Goal: Transaction & Acquisition: Purchase product/service

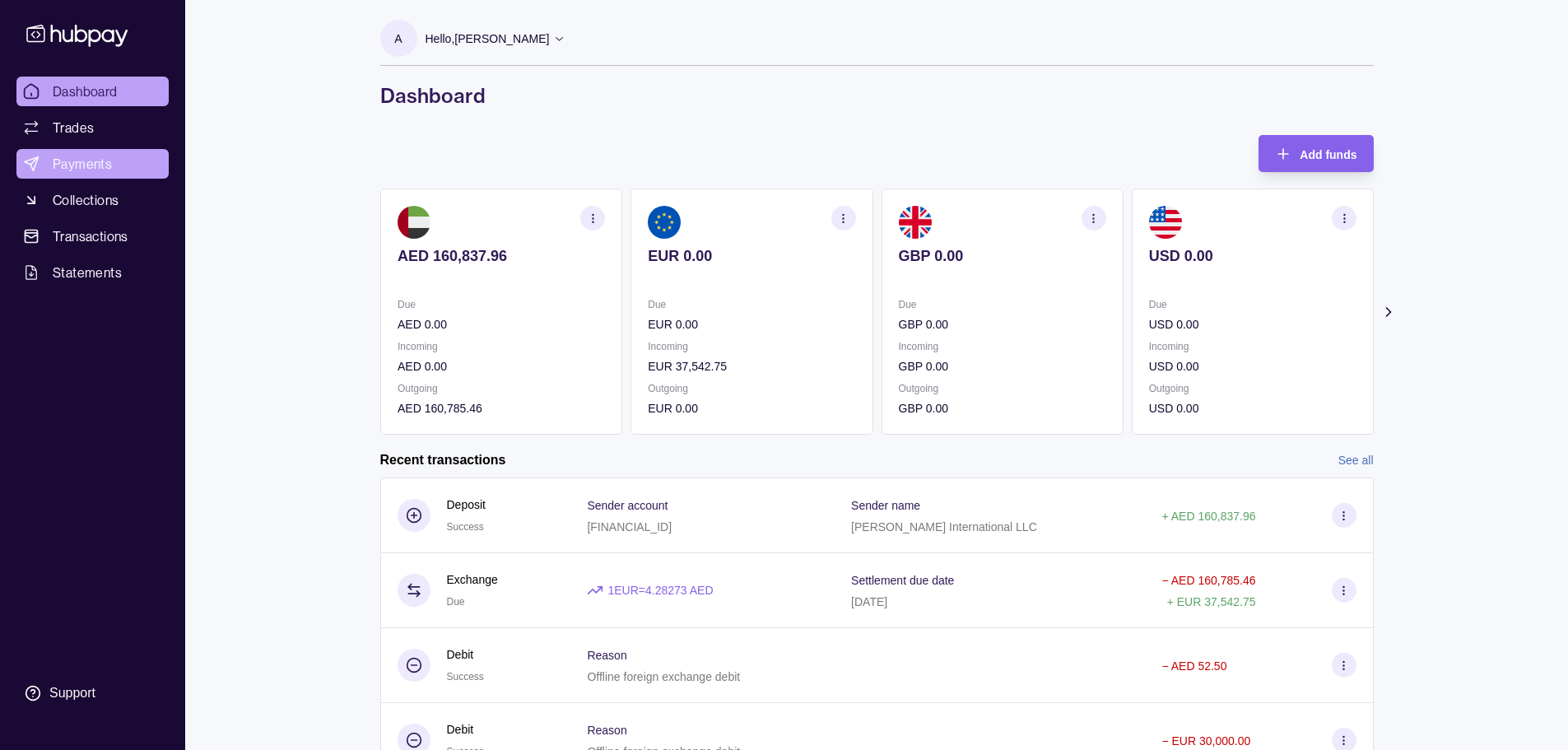
click at [85, 167] on span "Payments" at bounding box center [82, 164] width 59 height 20
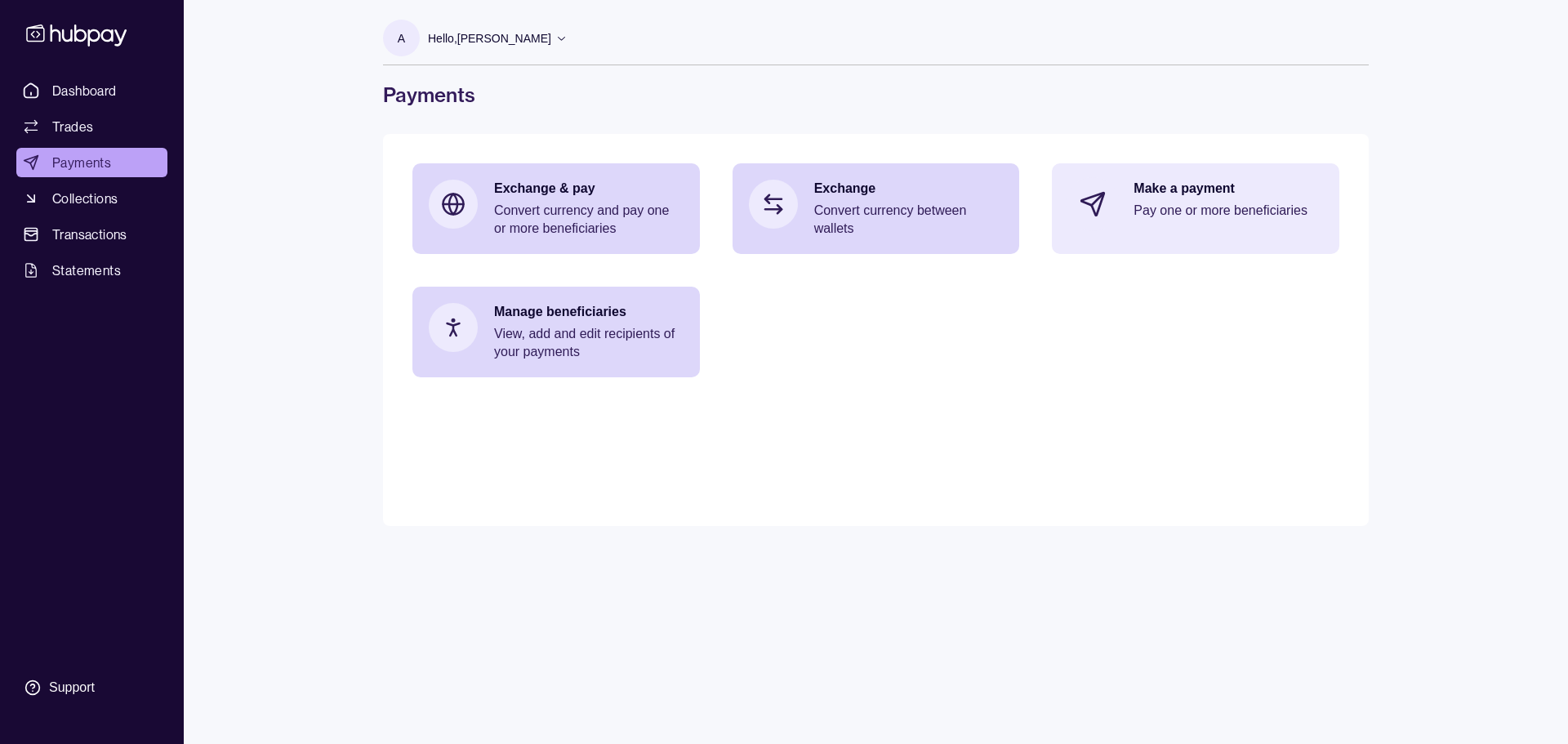
click at [1179, 215] on p "Pay one or more beneficiaries" at bounding box center [1228, 210] width 190 height 18
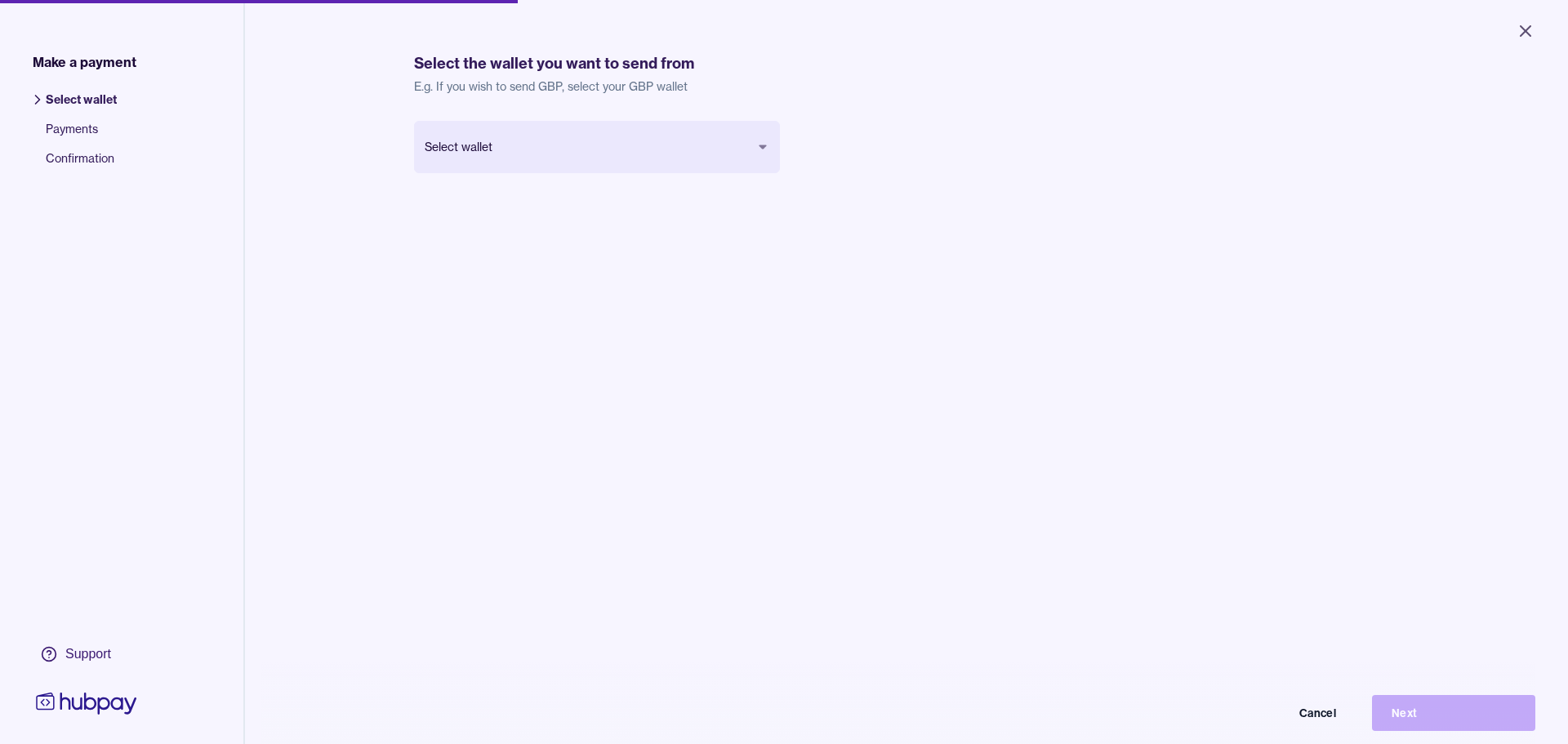
click at [547, 138] on body "Close Make a payment Select wallet Payments Confirmation Support Select the wal…" at bounding box center [784, 372] width 1568 height 744
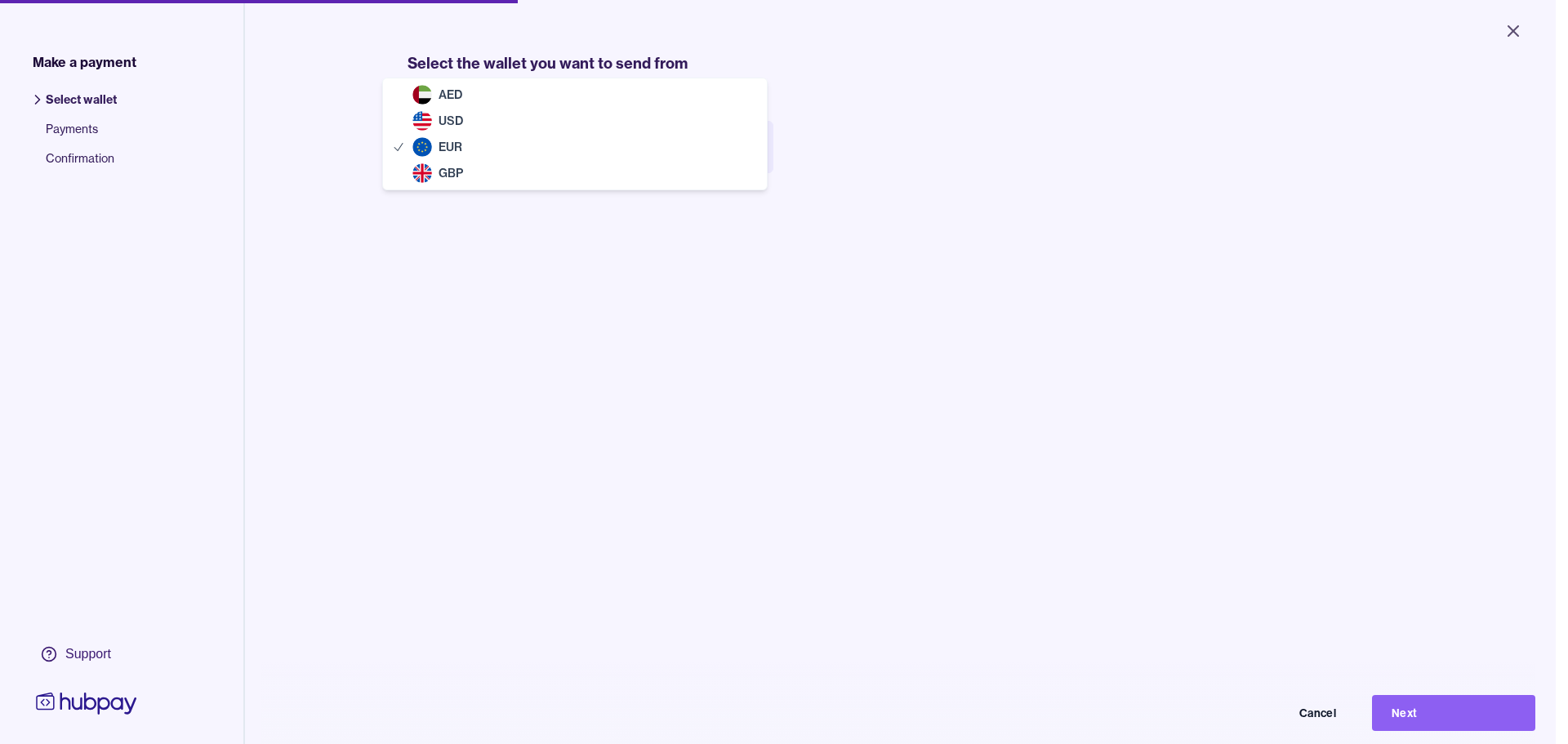
click at [556, 154] on body "Close Make a payment Select wallet Payments Confirmation Support Select the wal…" at bounding box center [778, 372] width 1555 height 744
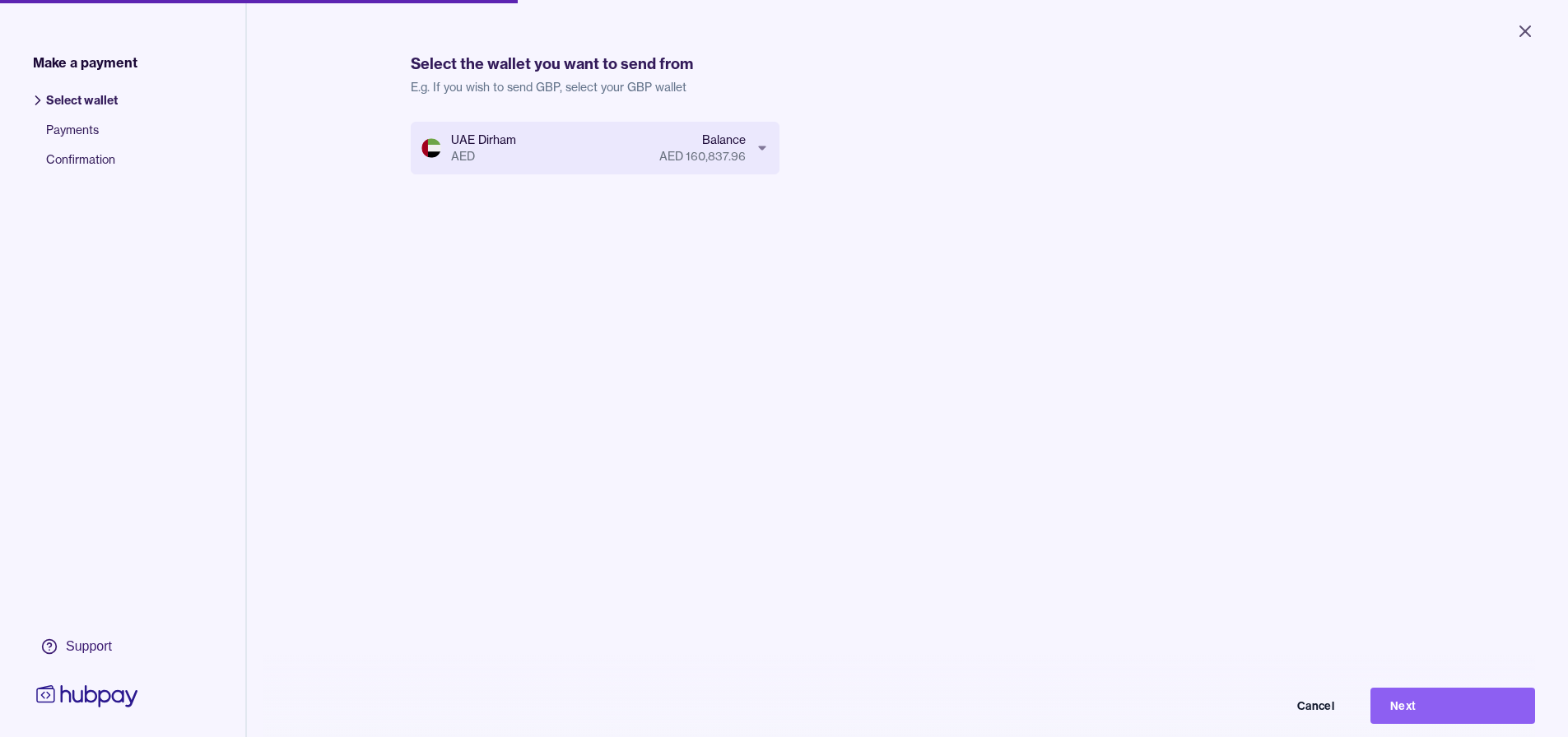
click at [598, 147] on body "Close Make a payment Select wallet Payments Confirmation Support Select the wal…" at bounding box center [784, 368] width 1568 height 737
click at [1454, 716] on button "Next" at bounding box center [1452, 706] width 165 height 36
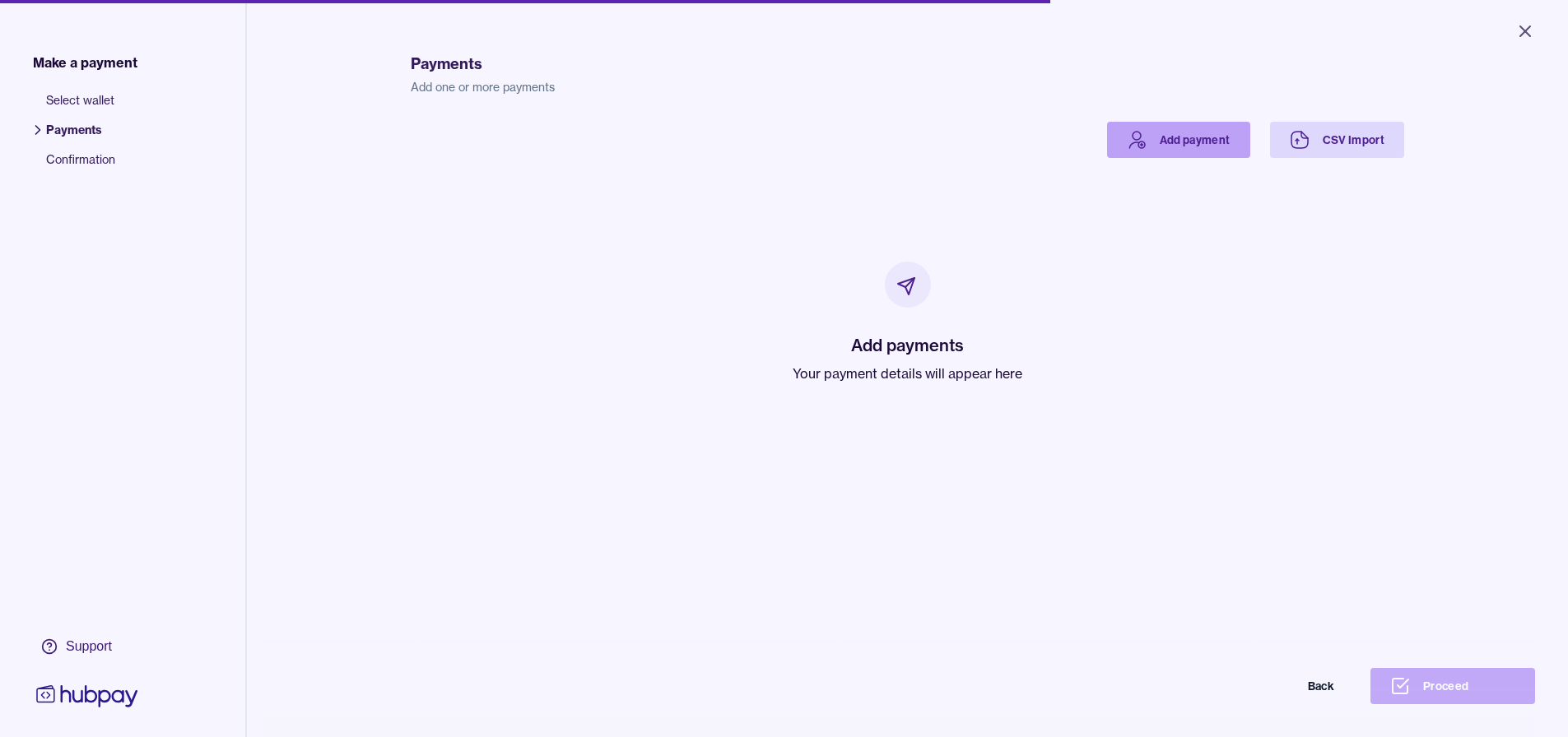
click at [1156, 141] on link "Add payment" at bounding box center [1178, 139] width 143 height 36
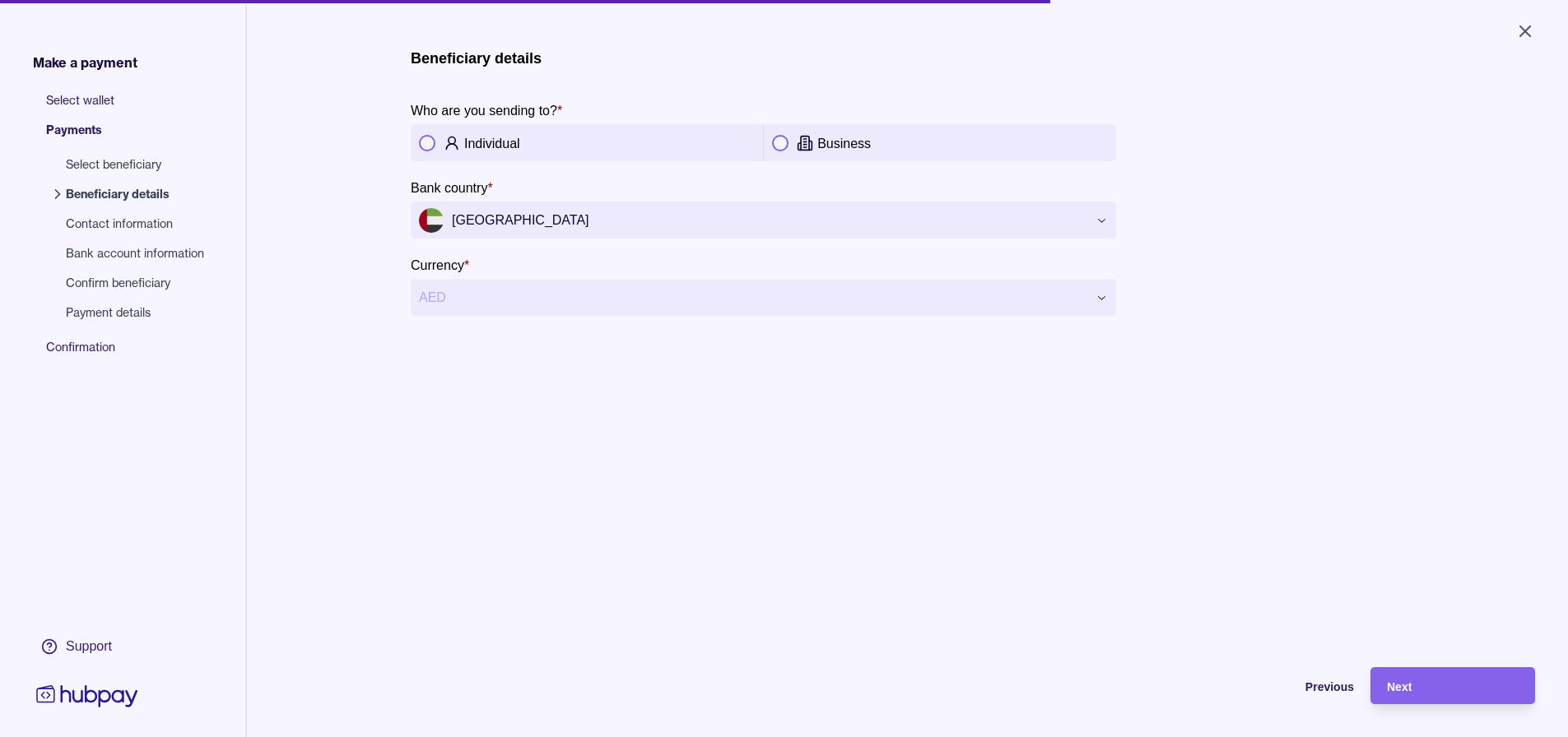
click at [779, 139] on button "button" at bounding box center [780, 142] width 17 height 17
click at [1412, 694] on span "Next" at bounding box center [1398, 687] width 24 height 14
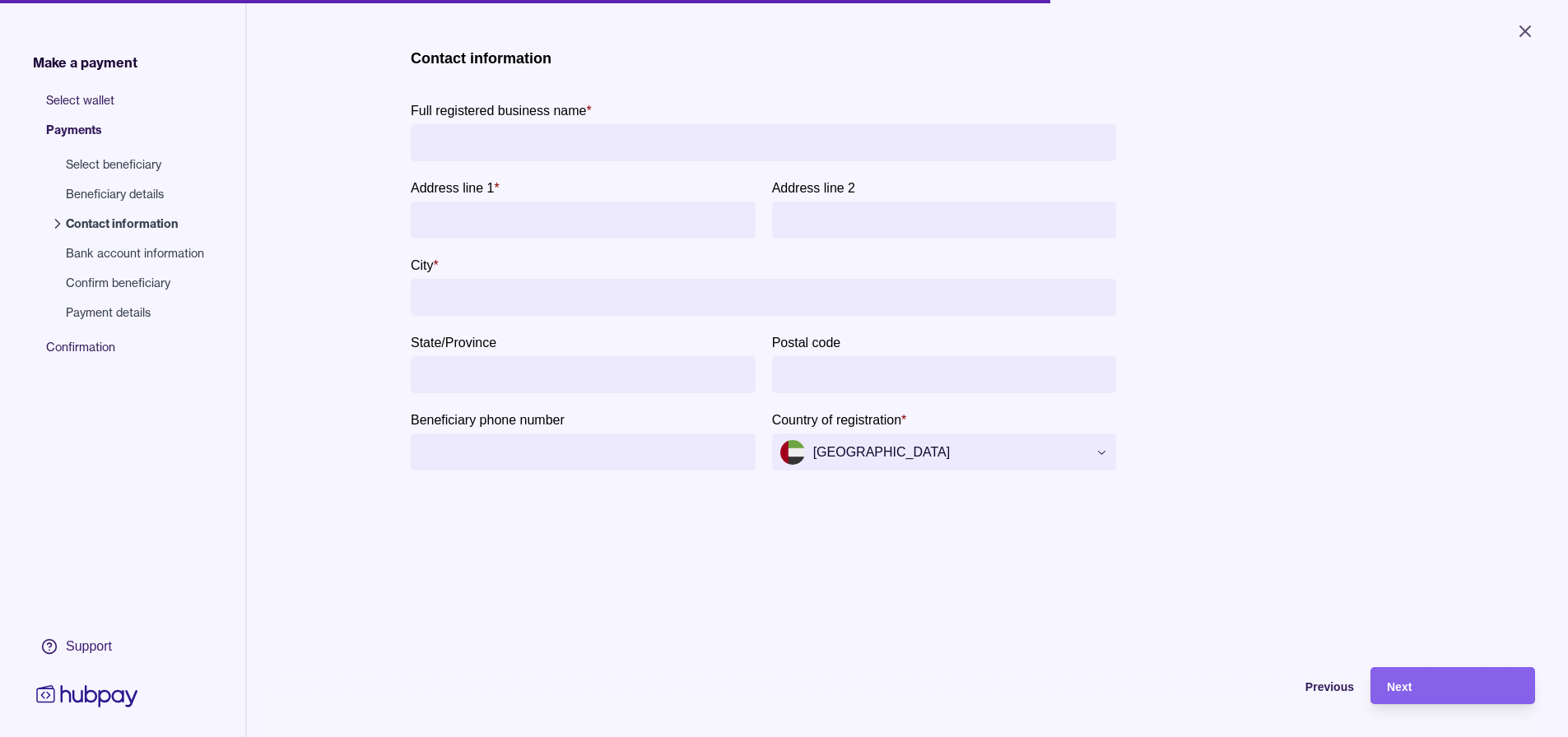
click at [725, 140] on input "Full registered business name *" at bounding box center [764, 142] width 688 height 37
click at [1291, 215] on div "**********" at bounding box center [907, 268] width 994 height 438
click at [1523, 31] on icon "Close" at bounding box center [1525, 31] width 20 height 19
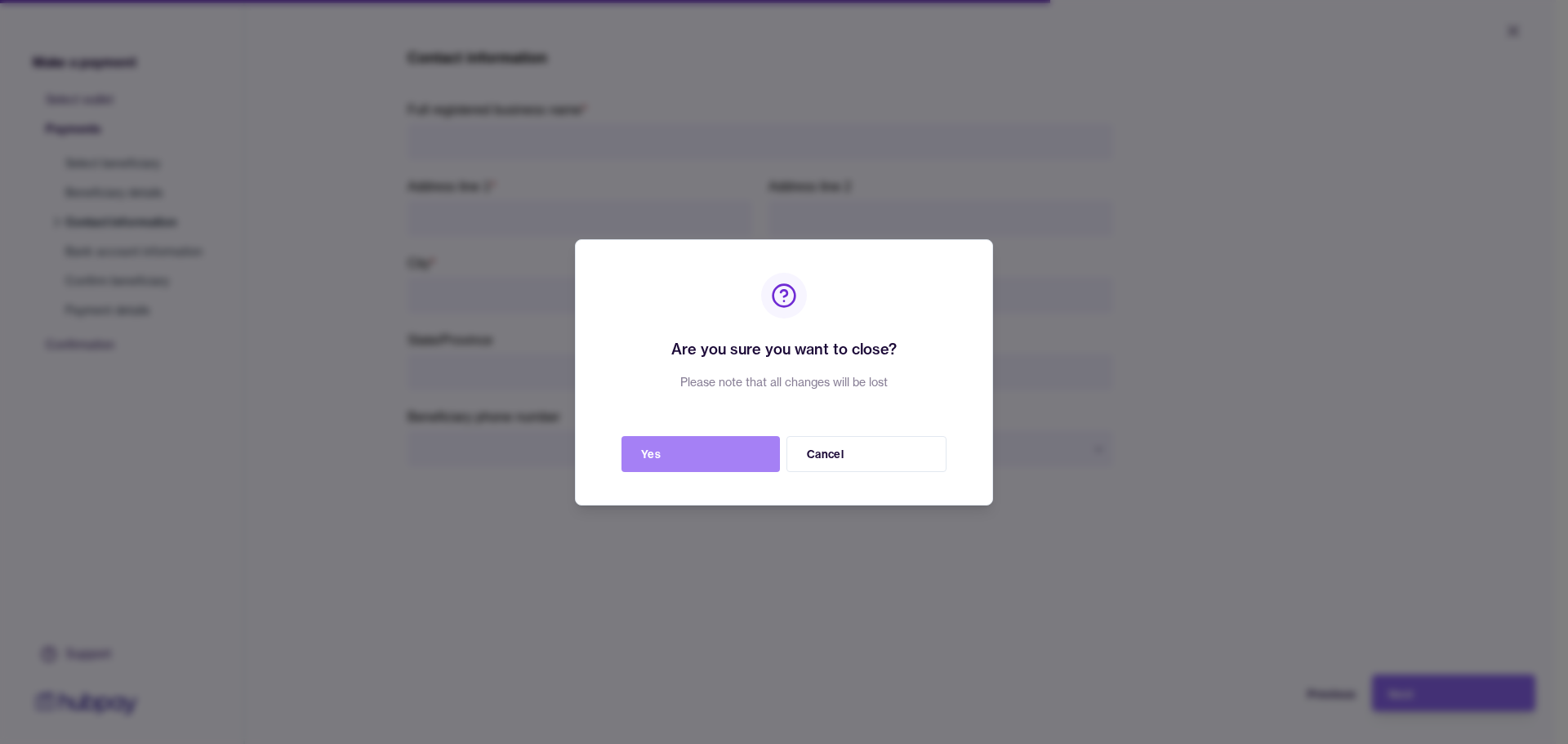
click at [691, 458] on button "Yes" at bounding box center [700, 454] width 159 height 36
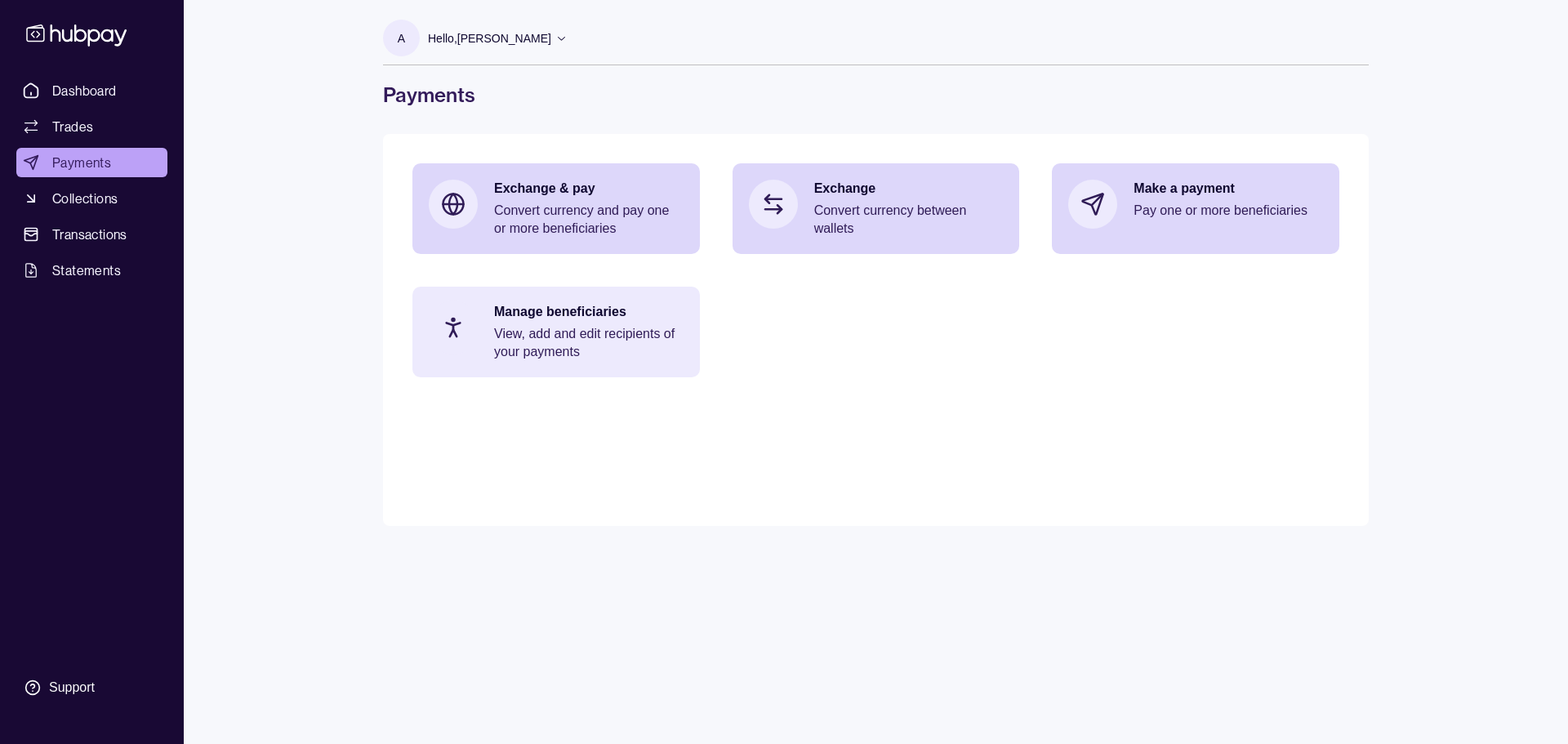
click at [524, 320] on p "Manage beneficiaries" at bounding box center [589, 312] width 190 height 18
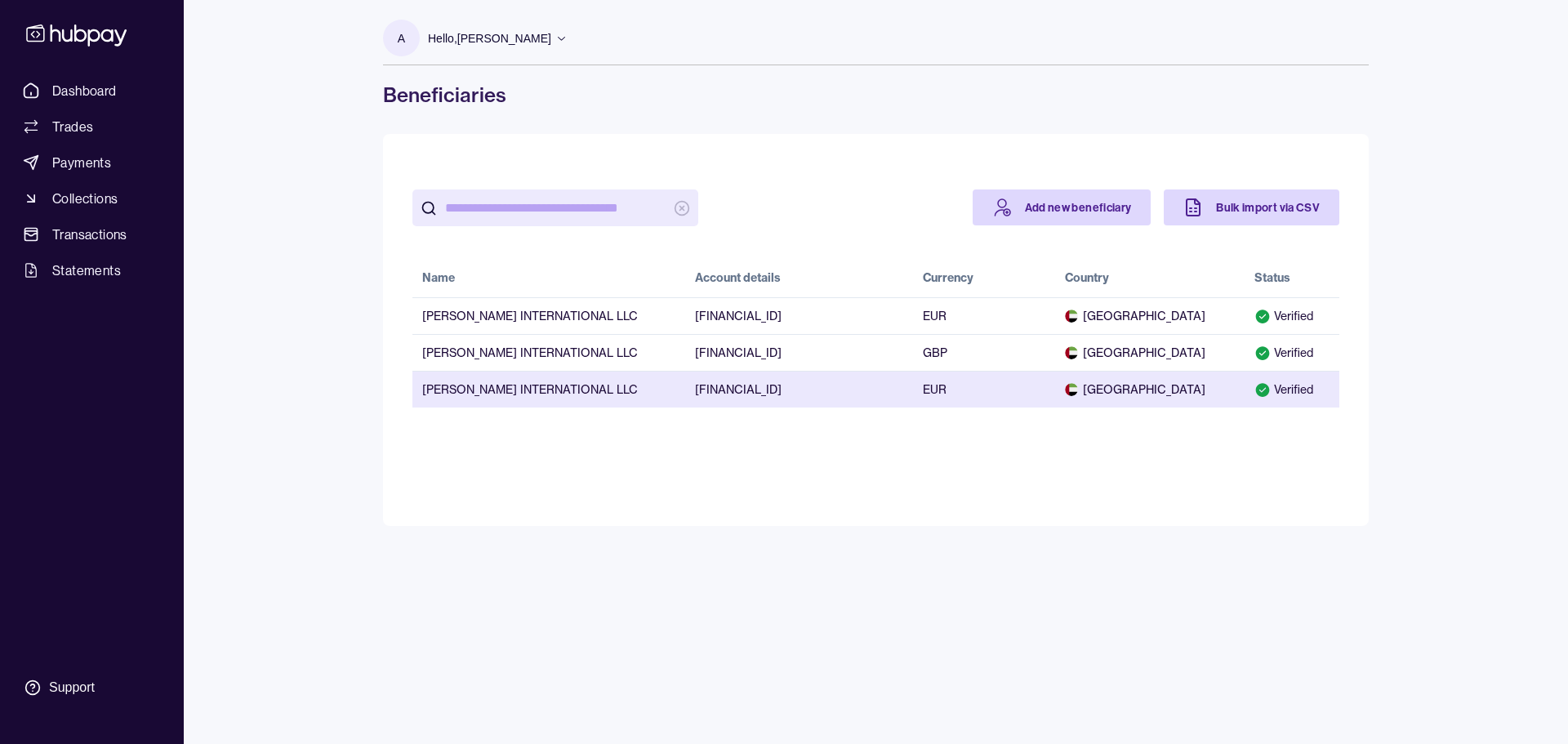
click at [709, 392] on td "[FINANCIAL_ID]" at bounding box center [798, 389] width 227 height 37
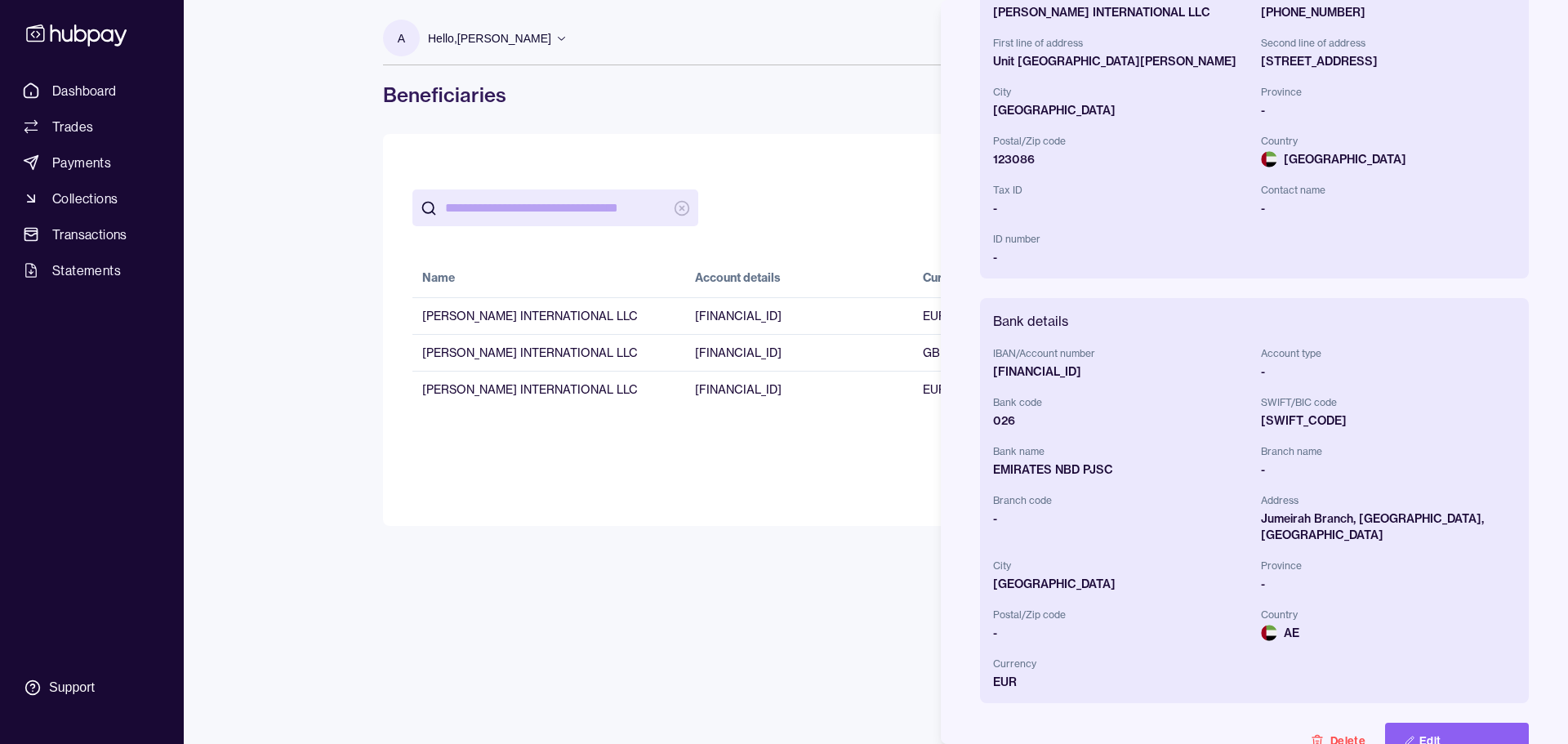
scroll to position [282, 0]
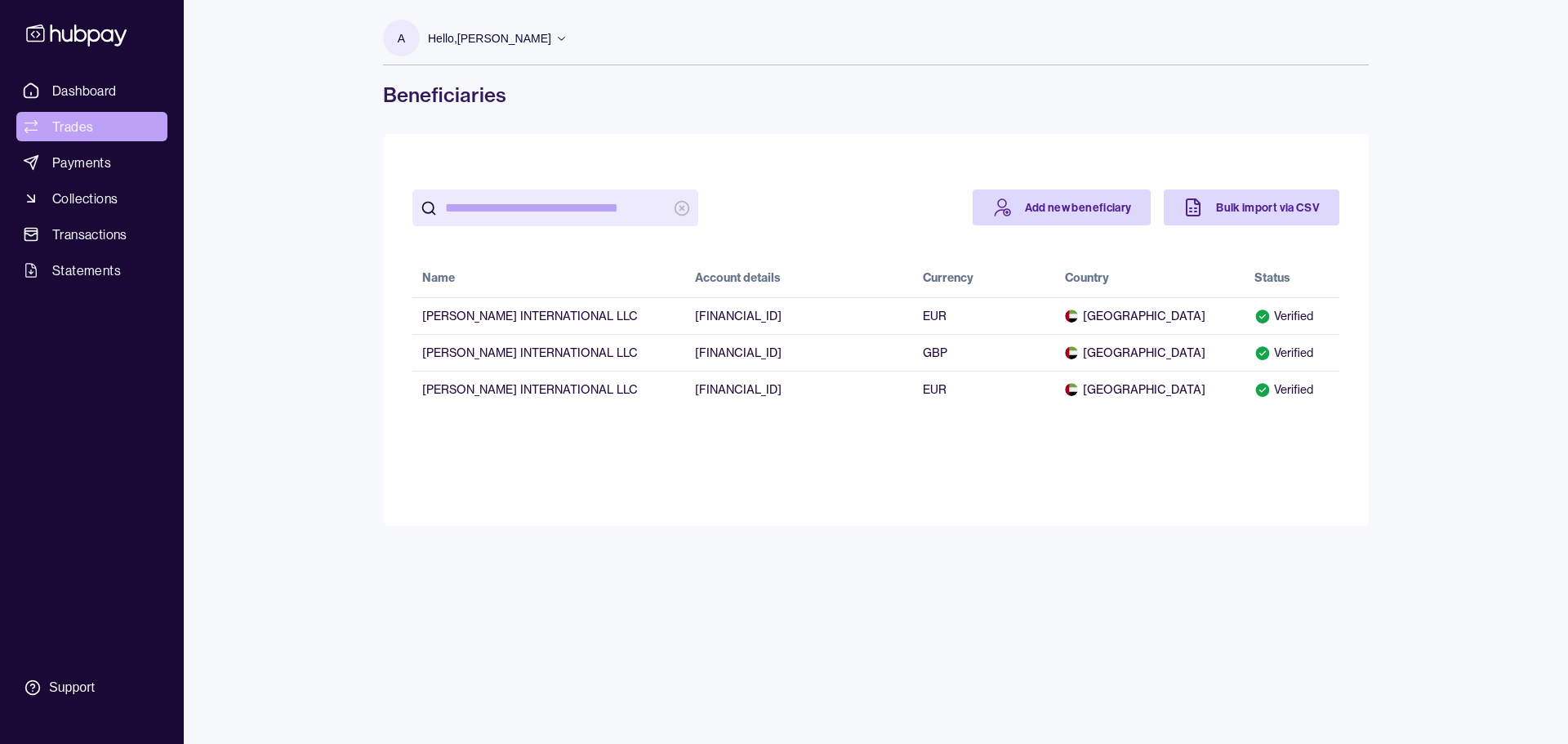
click at [91, 129] on span "Trades" at bounding box center [73, 127] width 41 height 19
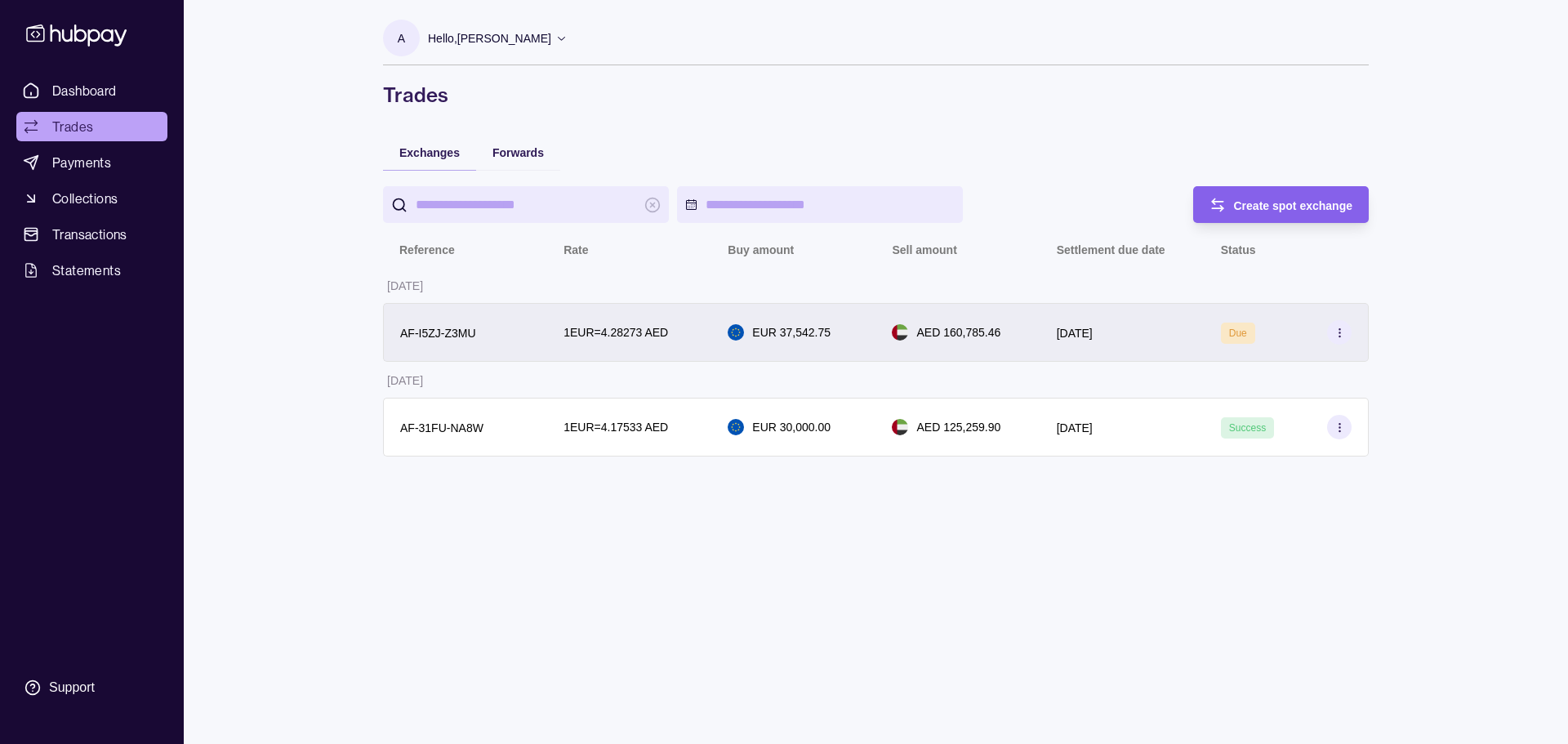
click at [1338, 327] on icon at bounding box center [1339, 333] width 13 height 13
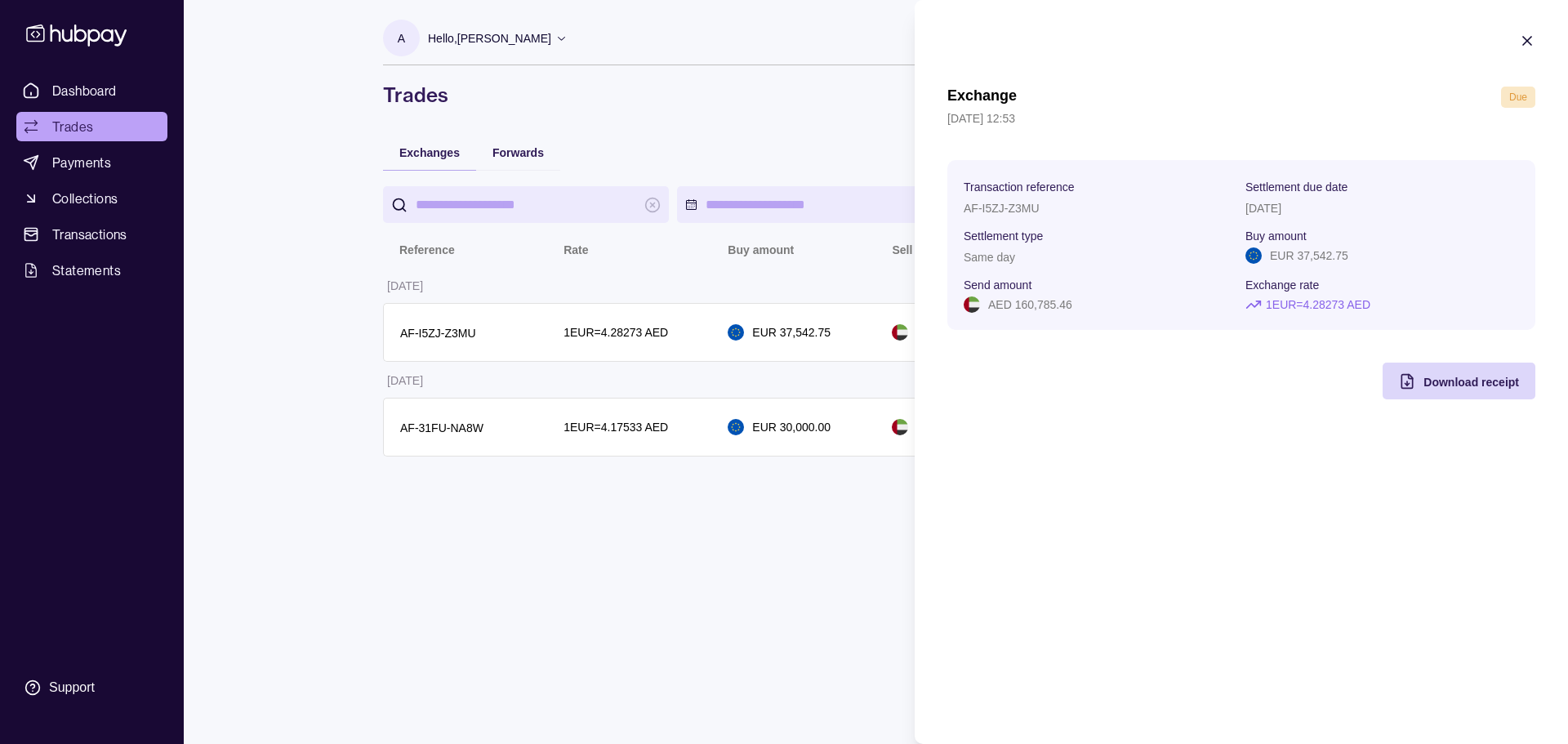
click at [485, 558] on html "Dashboard Trades Payments Collections Transactions Statements Support A Hello, …" at bounding box center [784, 372] width 1568 height 744
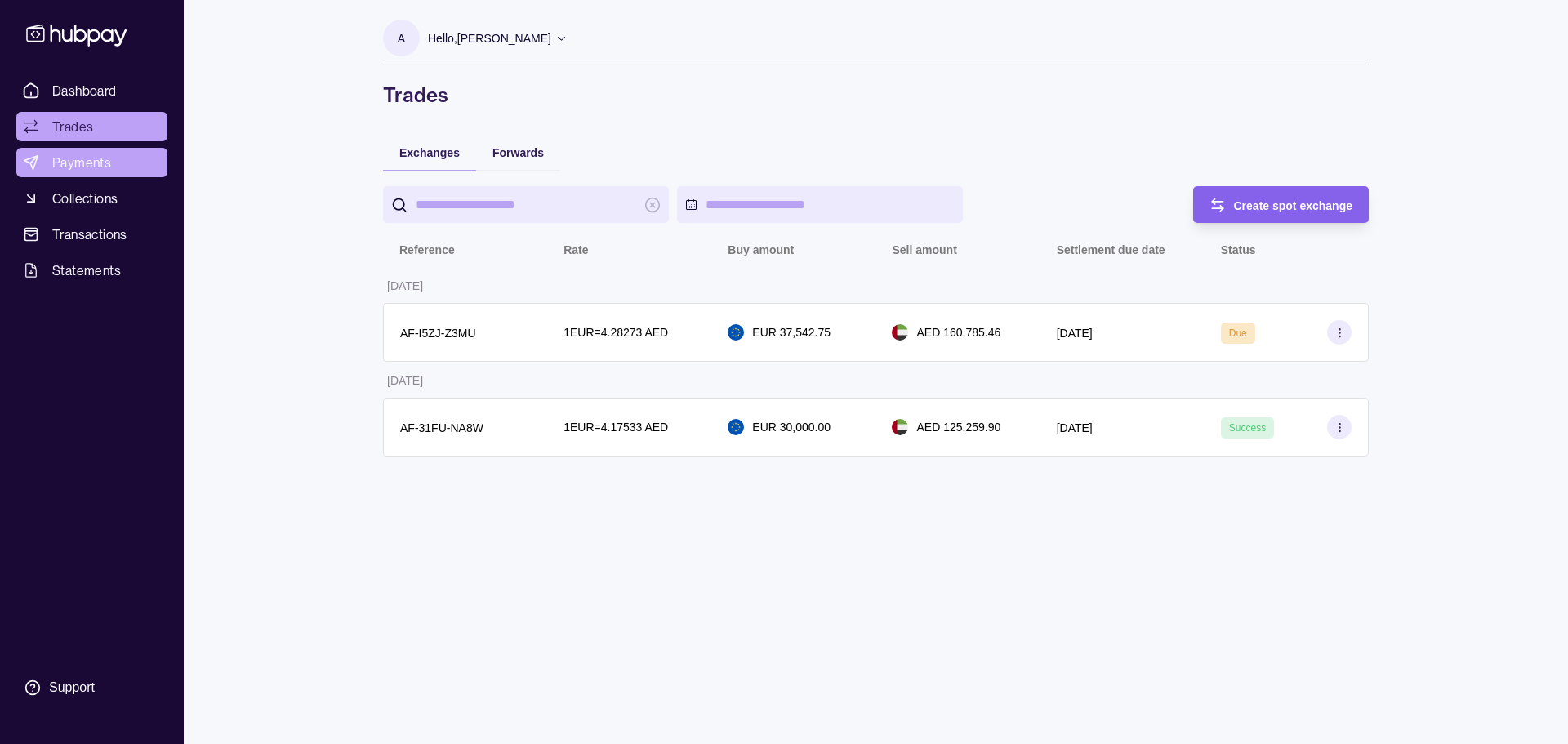
click at [112, 161] on link "Payments" at bounding box center [92, 163] width 151 height 29
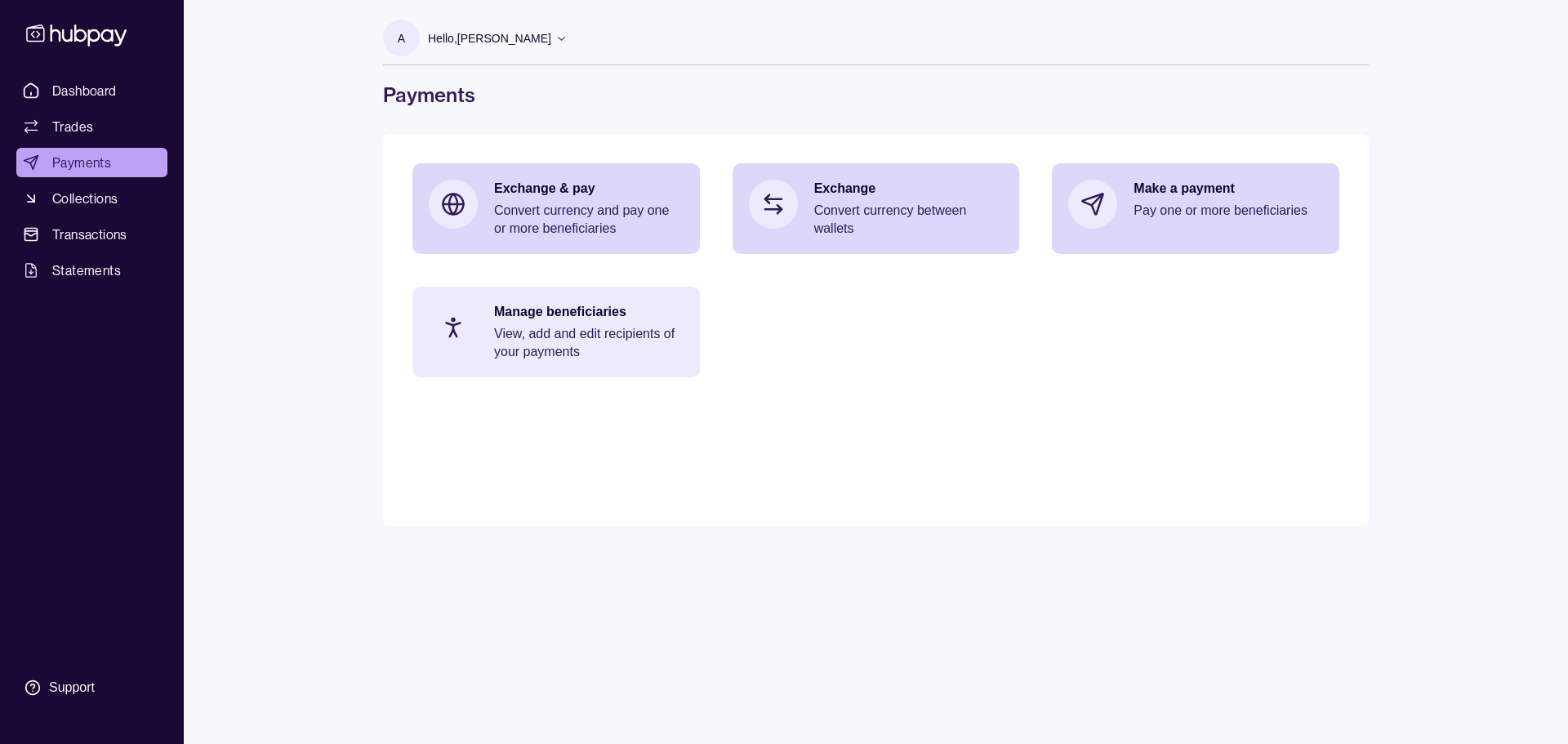
click at [586, 338] on p "View, add and edit recipients of your payments" at bounding box center [589, 342] width 190 height 36
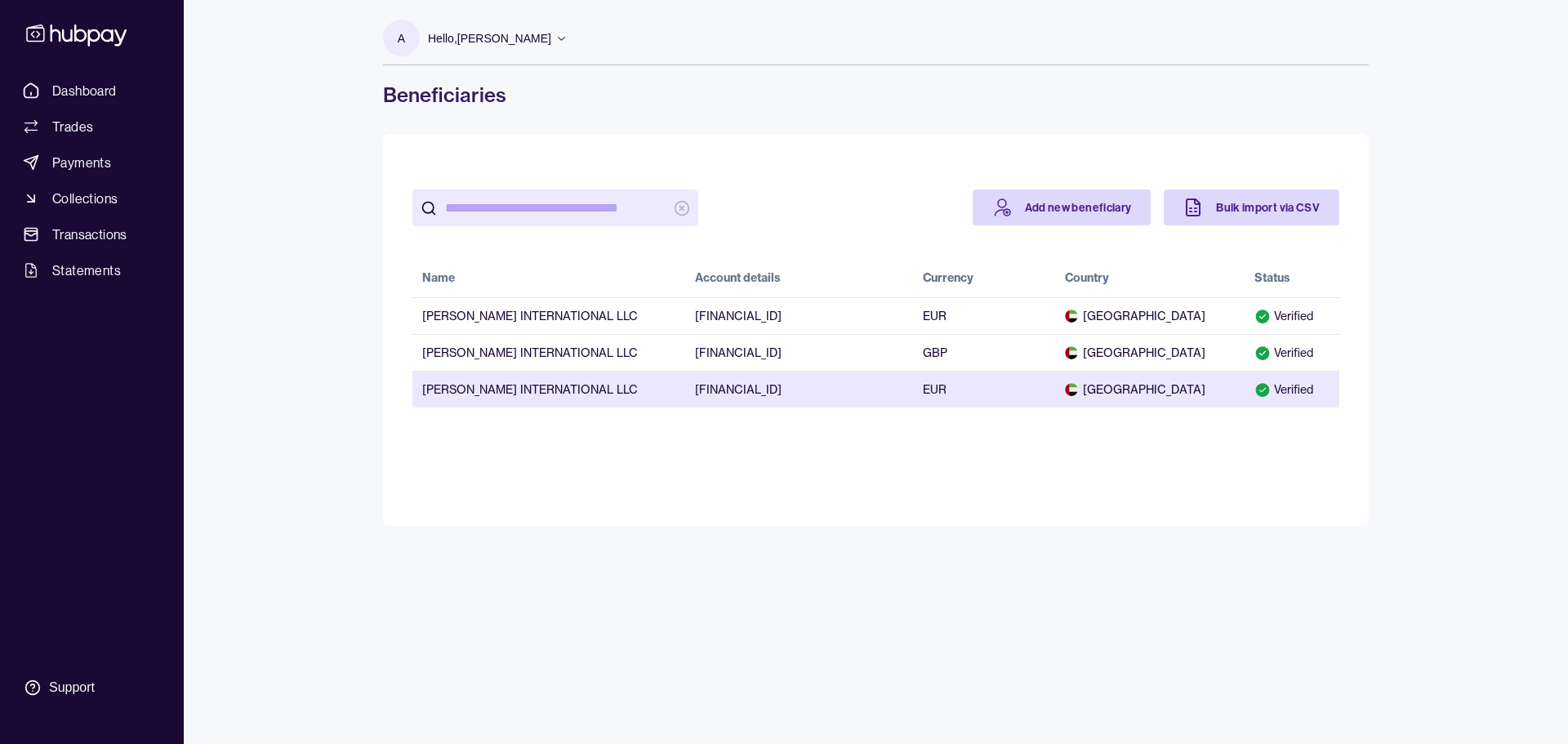
click at [1013, 390] on td "EUR" at bounding box center [984, 389] width 142 height 37
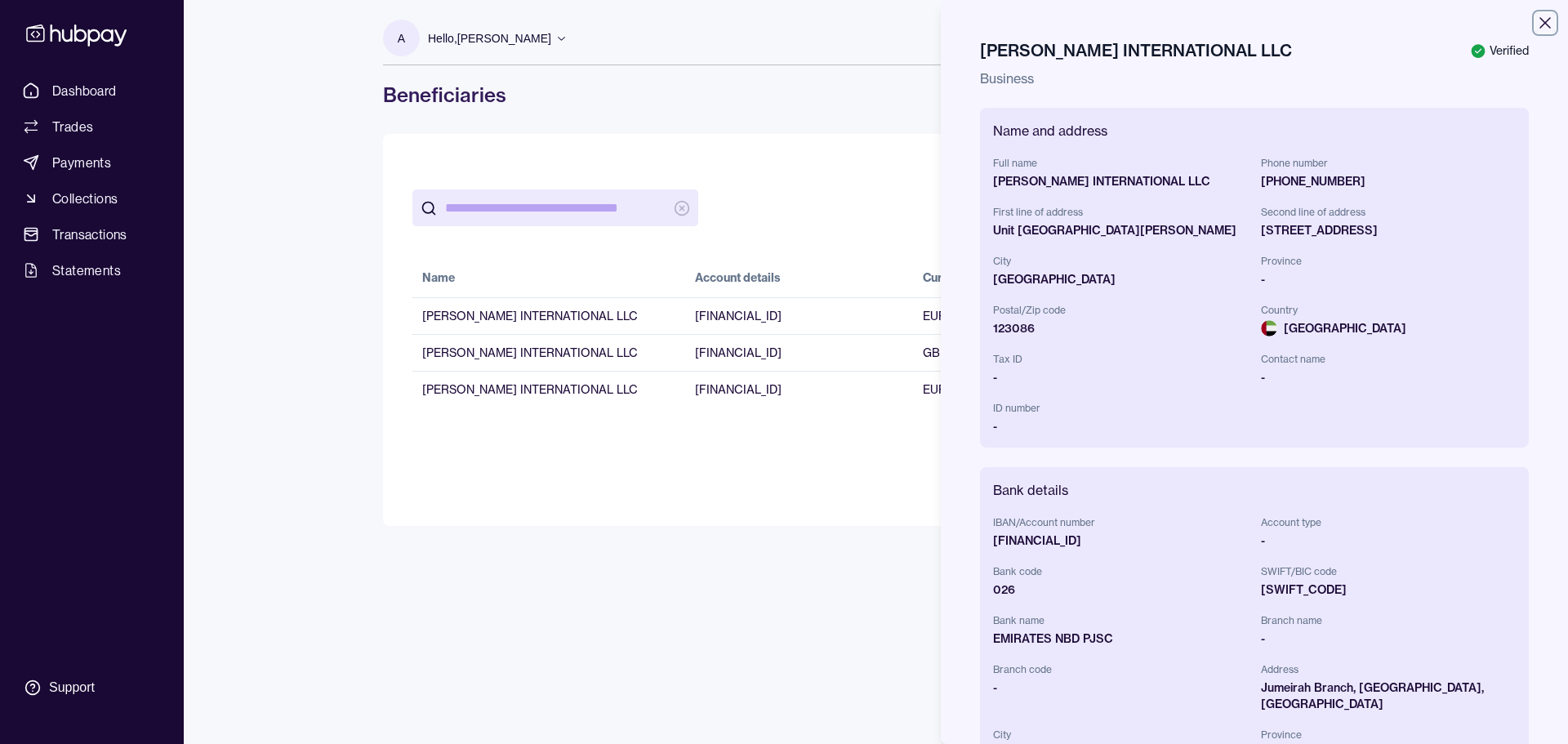
click at [1539, 19] on icon "button" at bounding box center [1545, 23] width 12 height 12
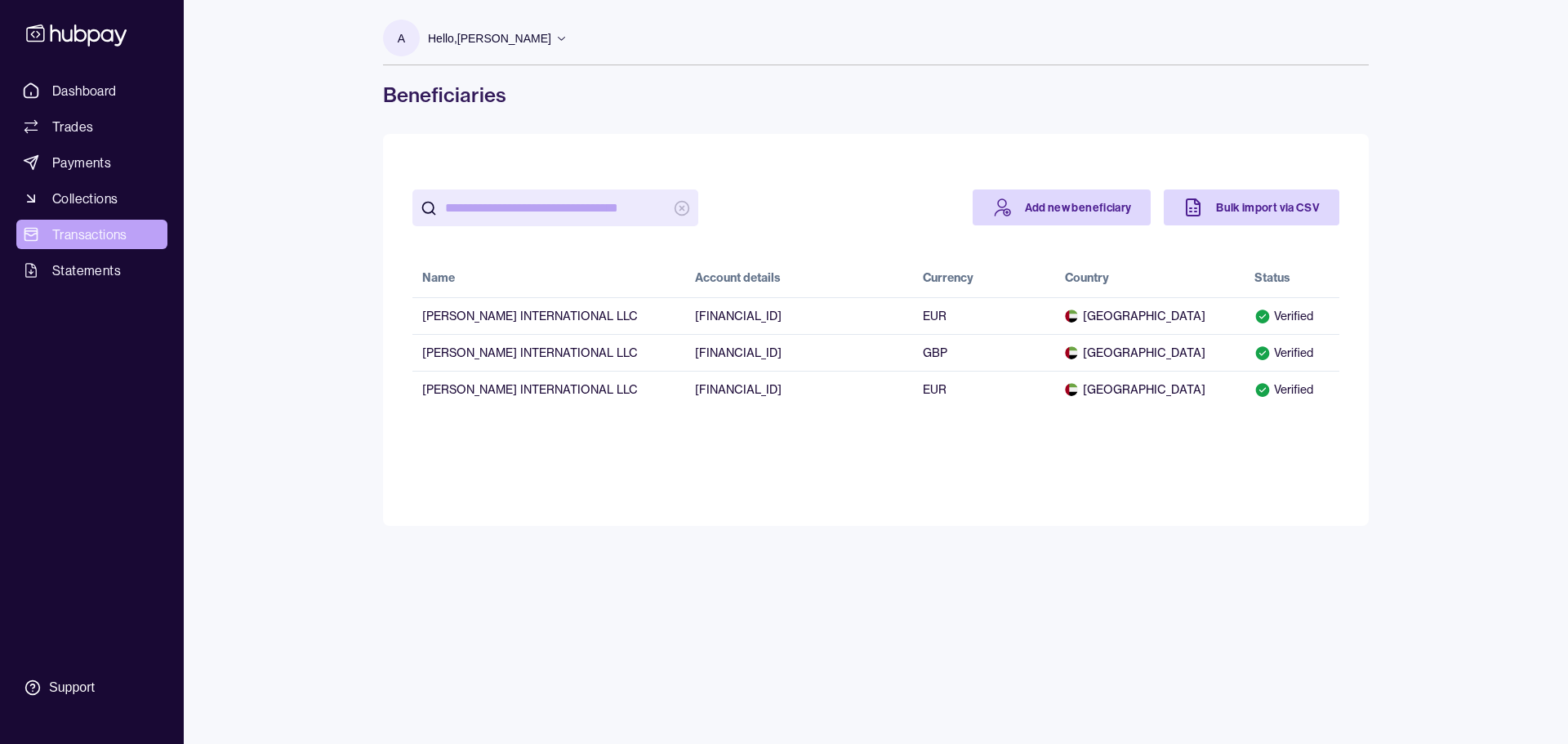
click at [60, 231] on span "Transactions" at bounding box center [90, 234] width 75 height 19
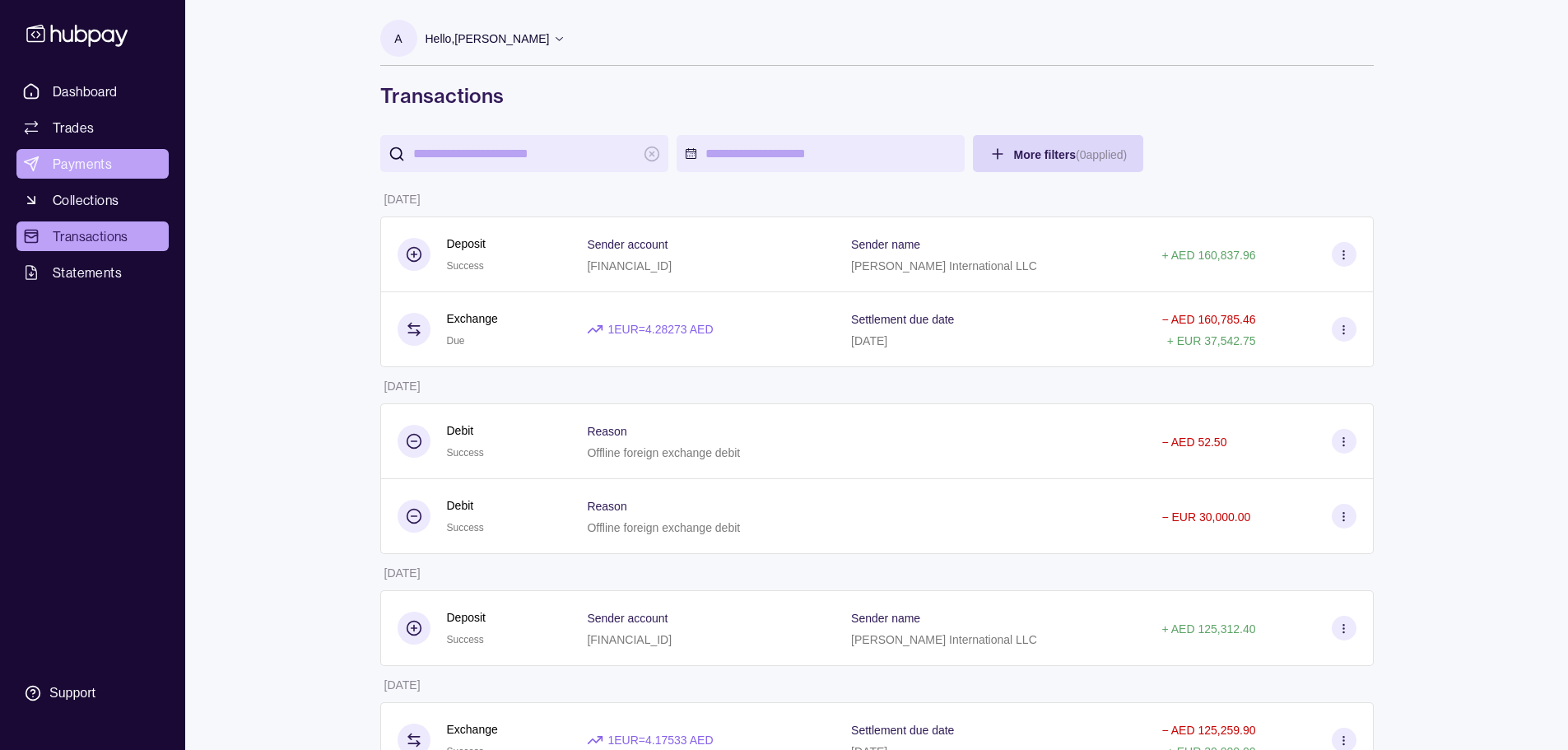
click at [81, 168] on span "Payments" at bounding box center [82, 164] width 59 height 20
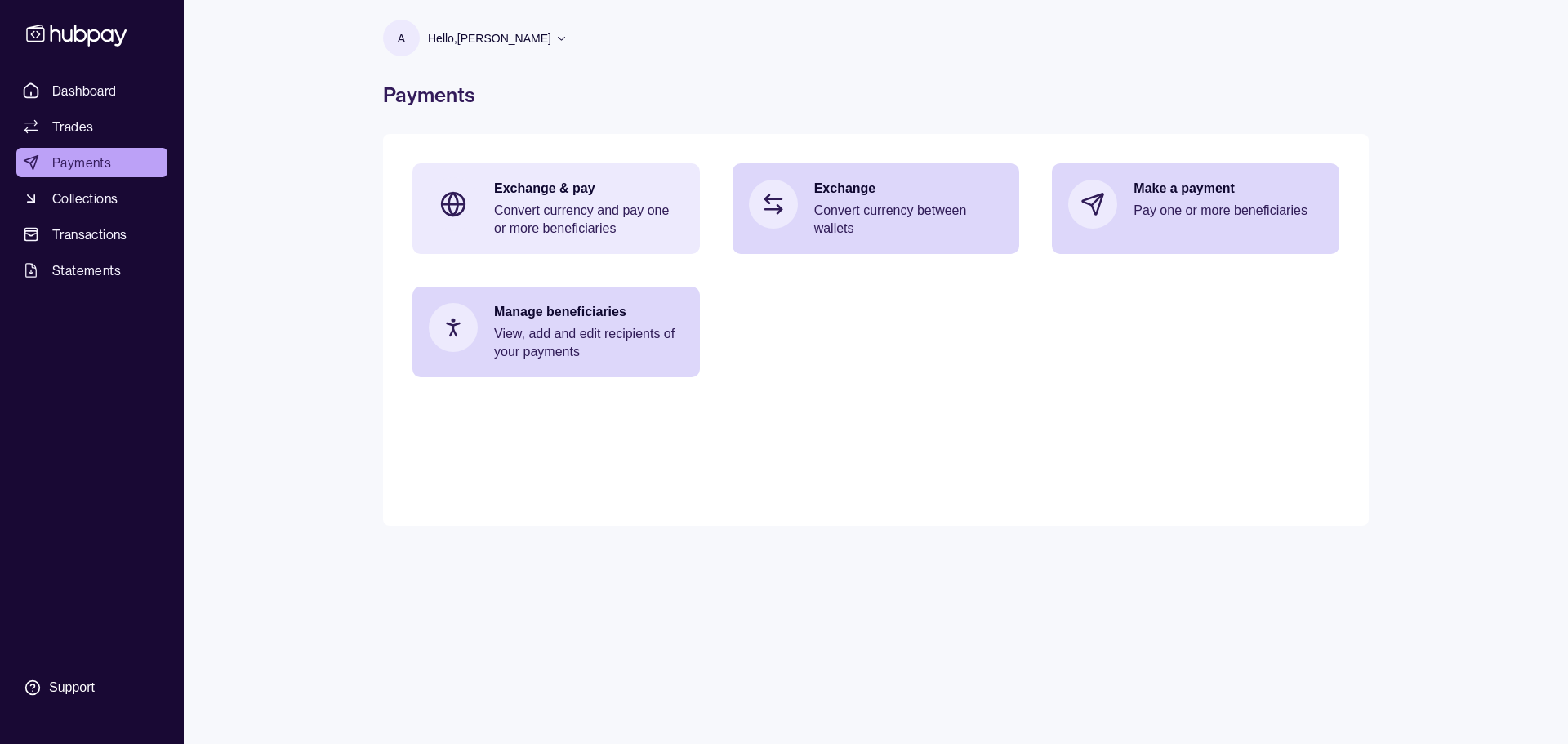
click at [655, 223] on p "Convert currency and pay one or more beneficiaries" at bounding box center [589, 219] width 190 height 36
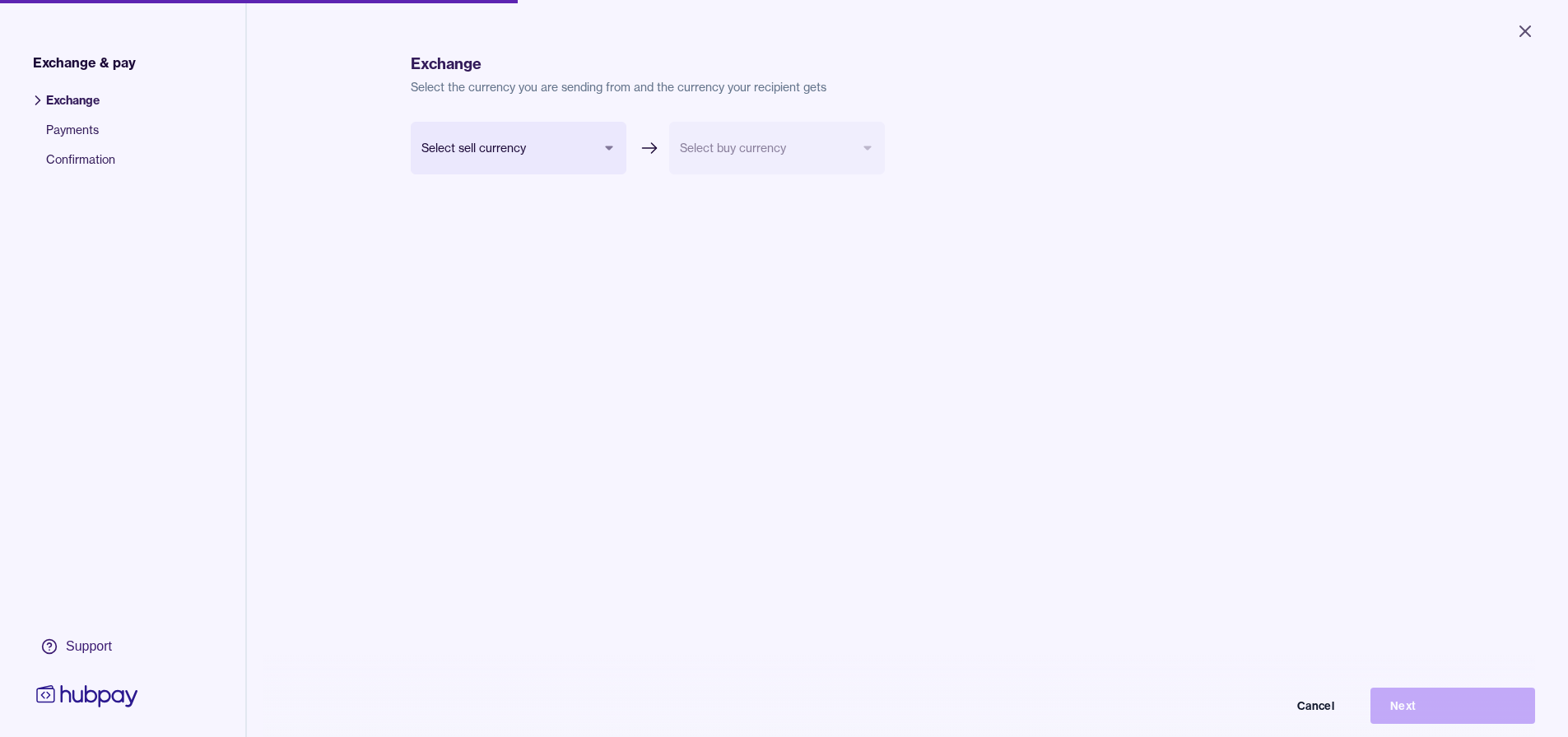
click at [532, 145] on body "Close Exchange & pay Exchange Payments Confirmation Support Exchange Select the…" at bounding box center [784, 368] width 1568 height 737
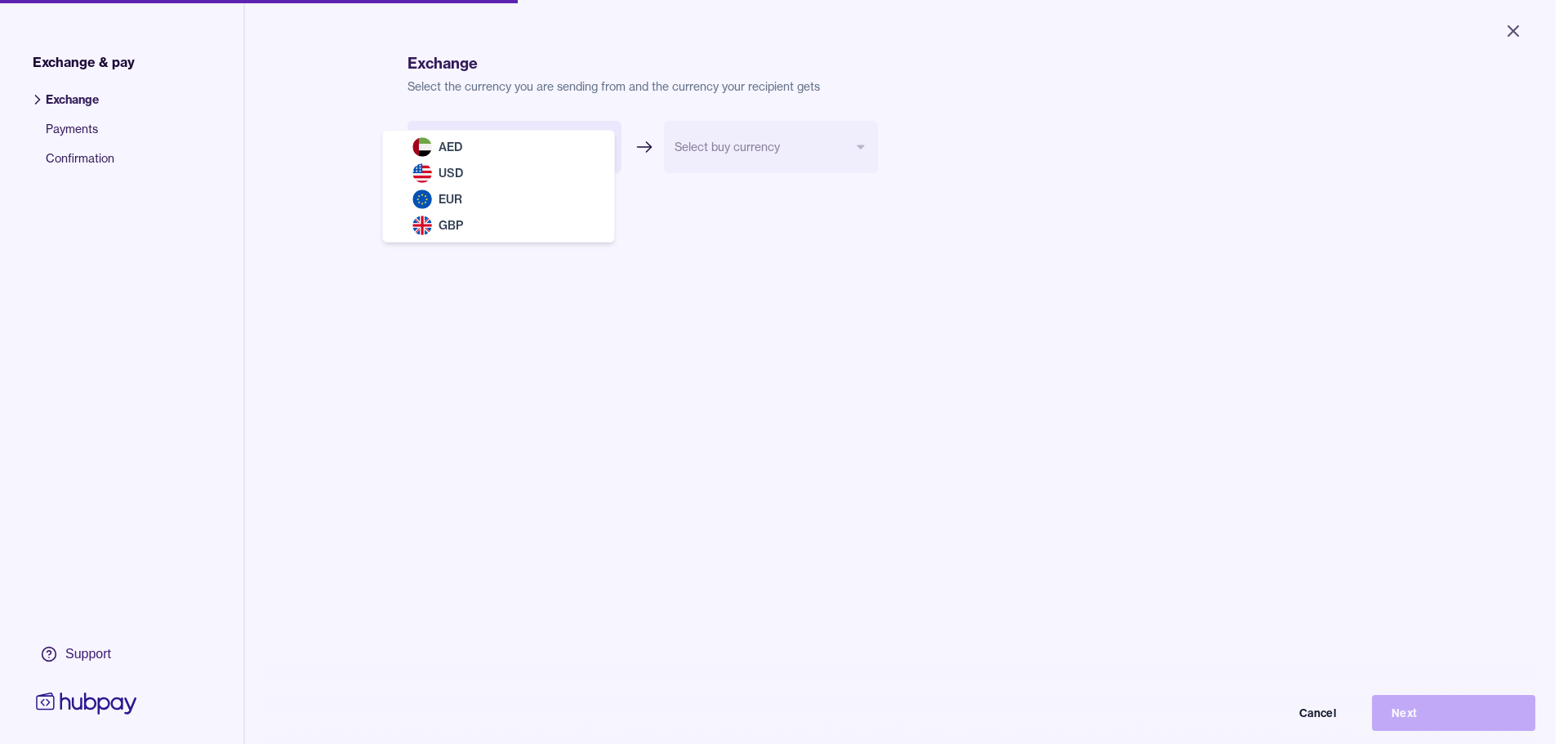
select select "***"
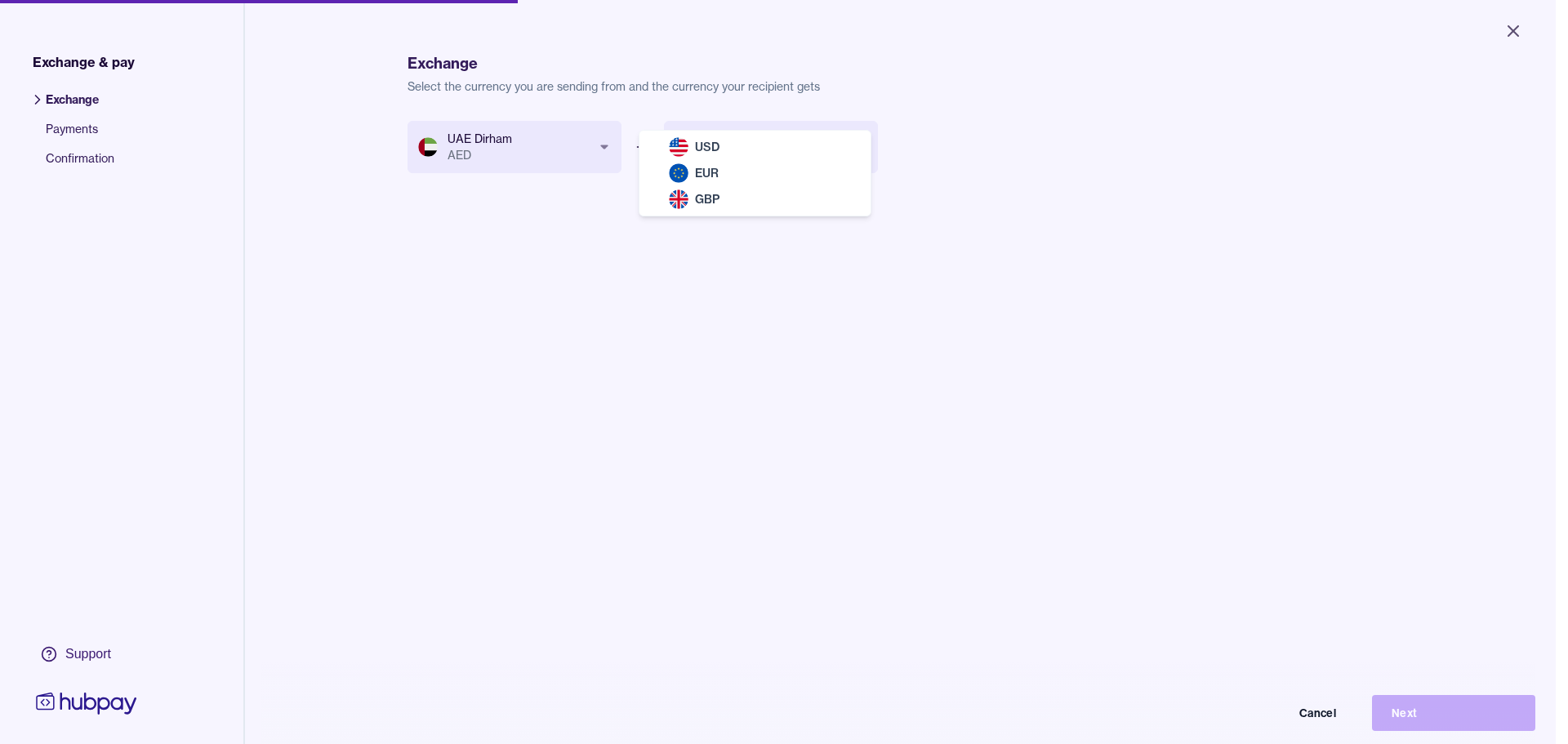
click at [764, 146] on body "Close Exchange & pay Exchange Payments Confirmation Support Exchange Select the…" at bounding box center [778, 372] width 1555 height 744
select select "***"
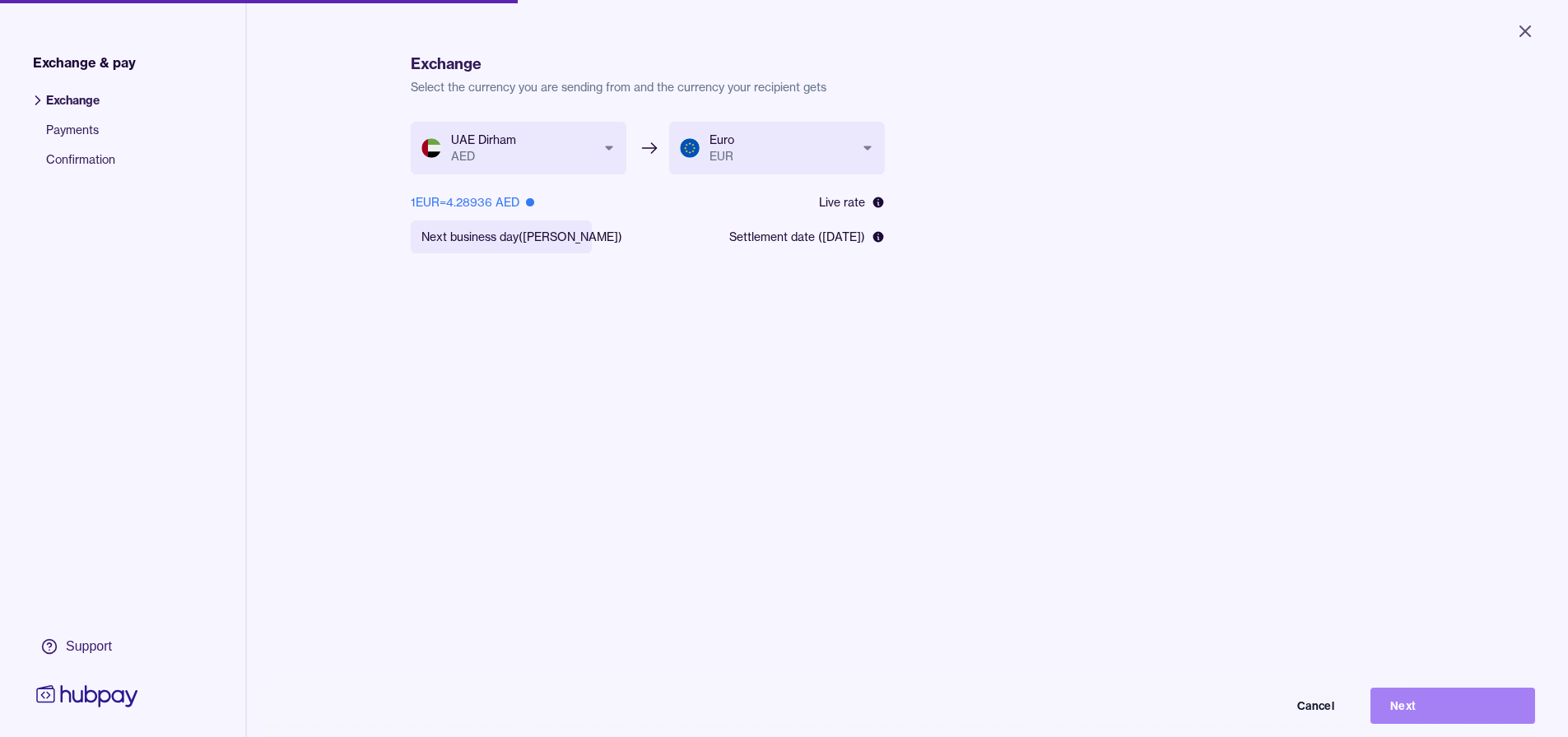
click at [1441, 715] on button "Next" at bounding box center [1452, 706] width 165 height 36
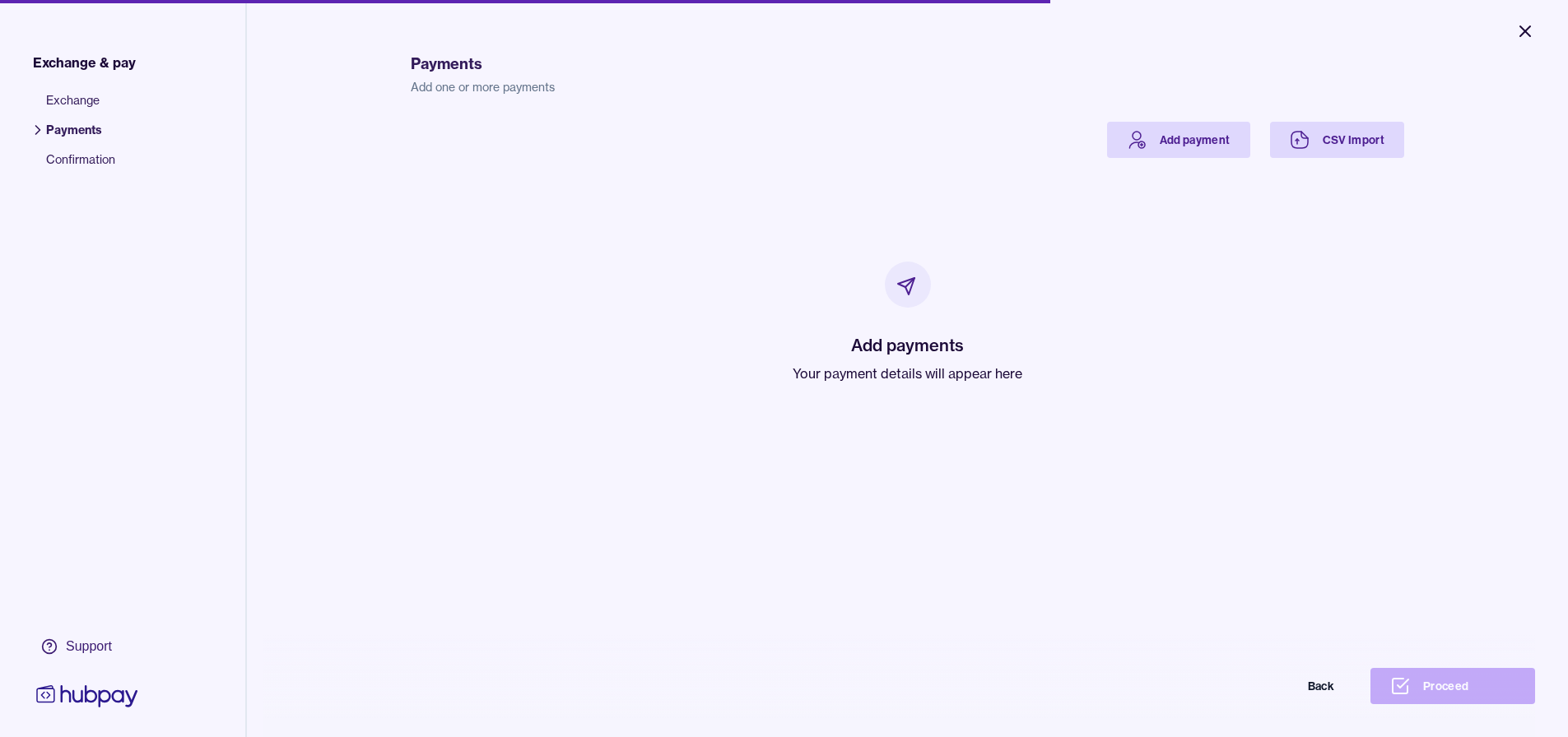
click at [1523, 29] on icon "Close" at bounding box center [1525, 31] width 10 height 10
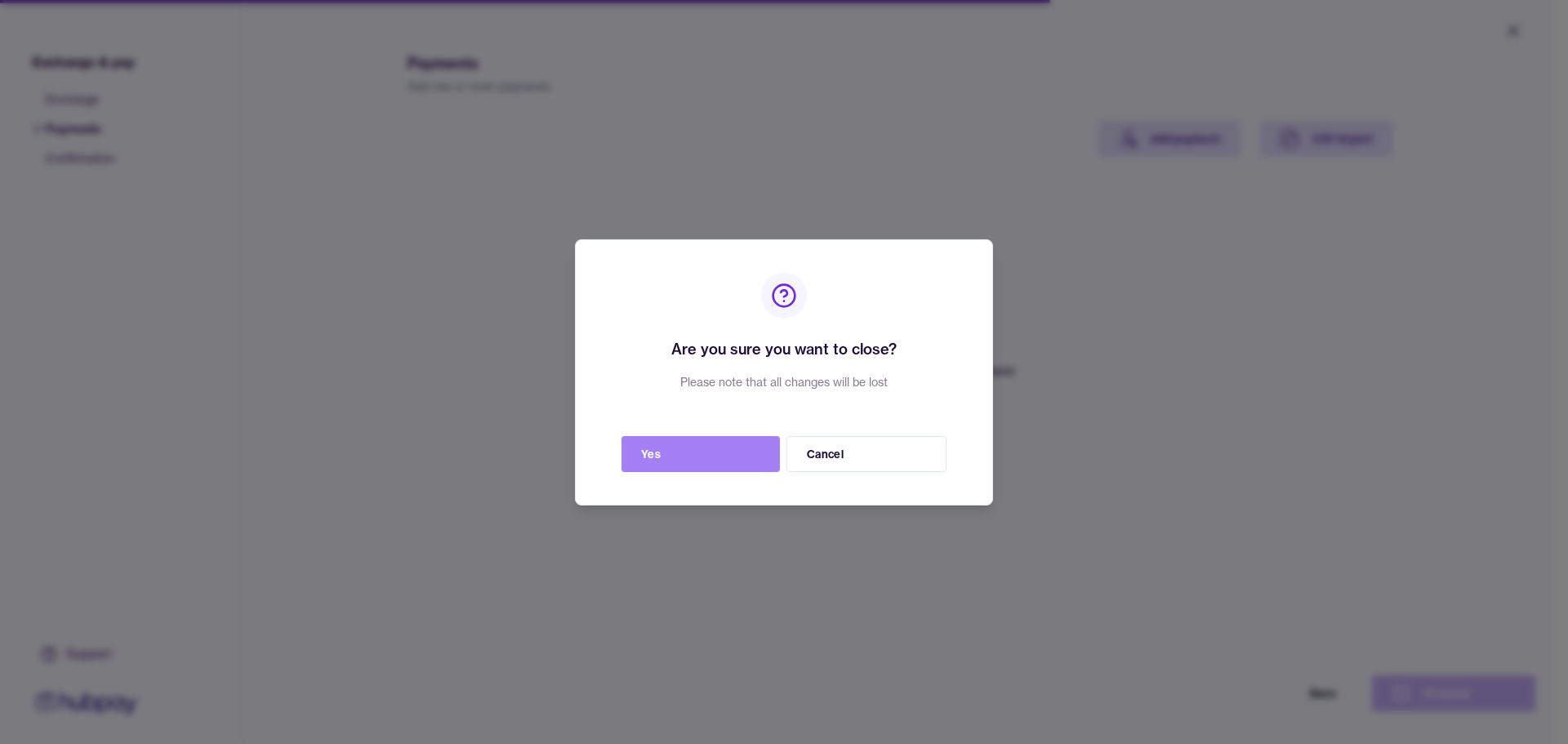
click at [668, 451] on button "Yes" at bounding box center [700, 454] width 159 height 36
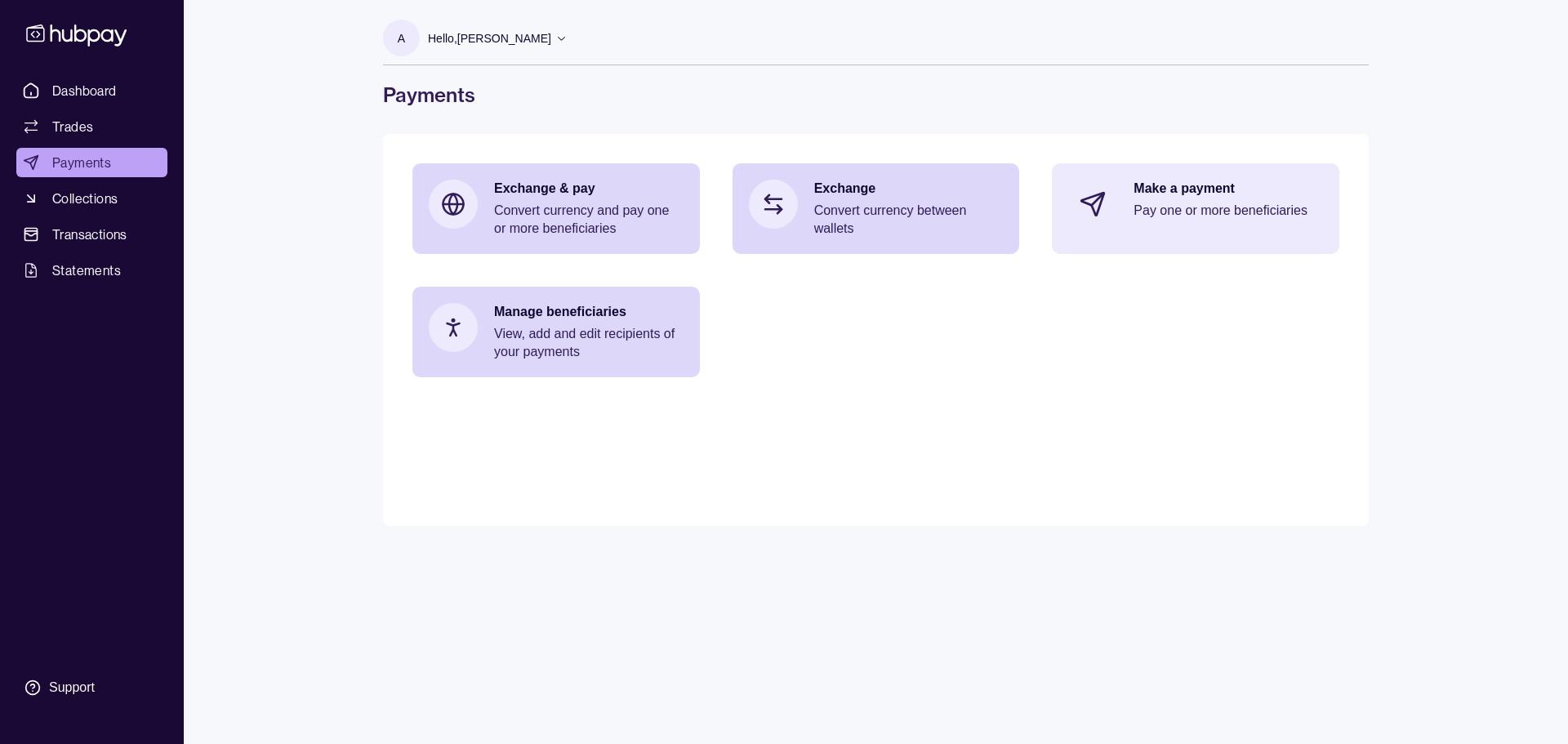
click at [1142, 214] on p "Pay one or more beneficiaries" at bounding box center [1228, 210] width 190 height 18
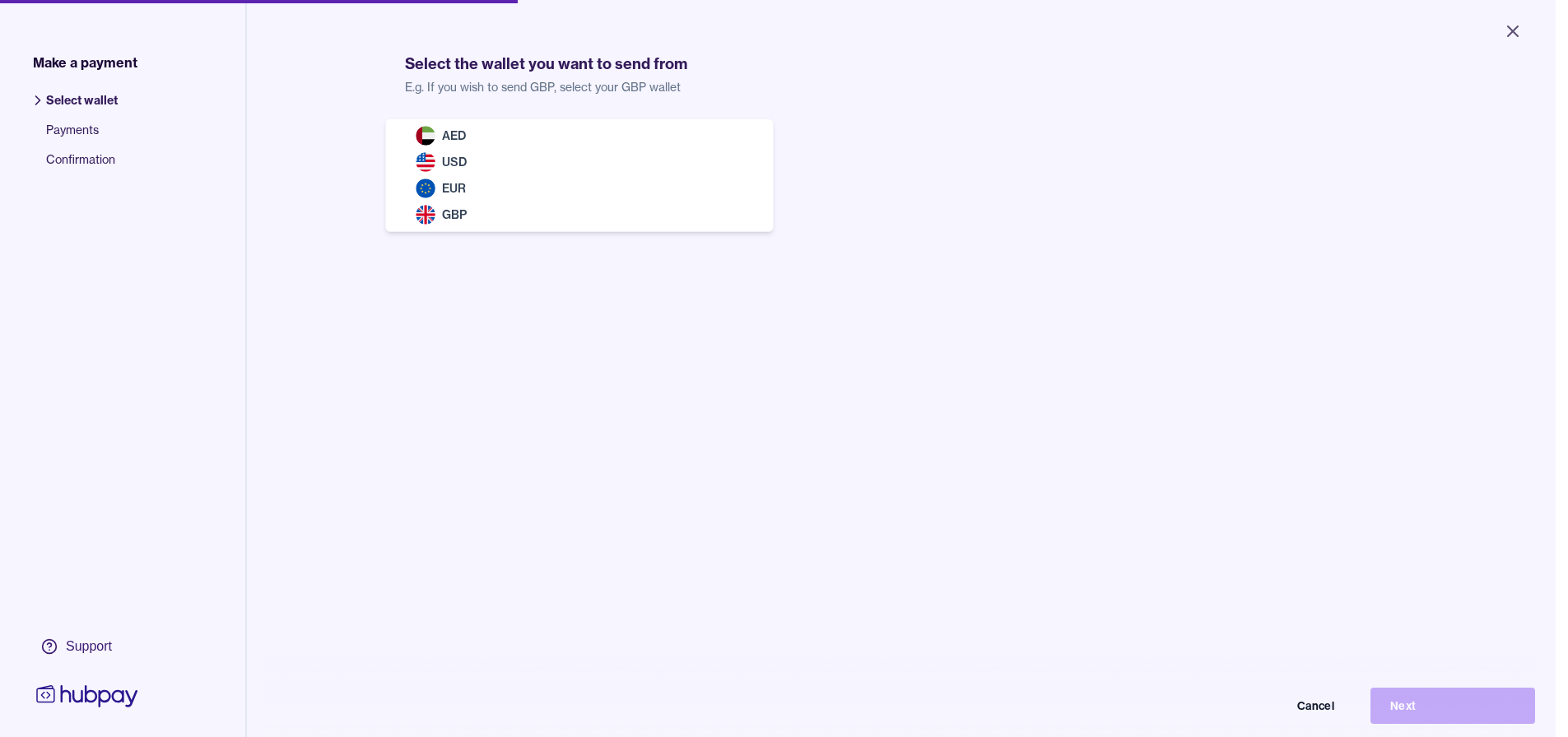
click at [479, 152] on body "Close Make a payment Select wallet Payments Confirmation Support Select the wal…" at bounding box center [777, 368] width 1555 height 737
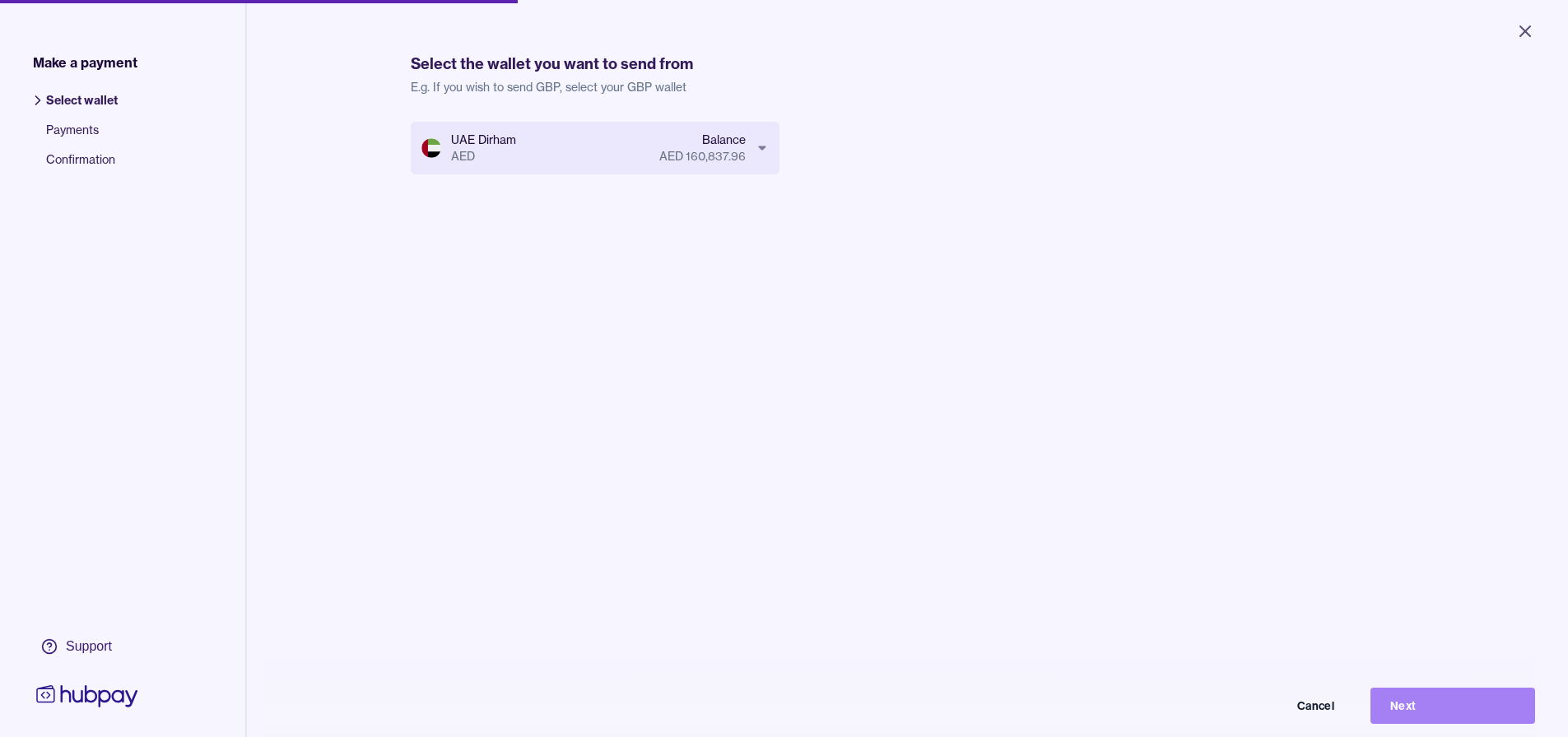
click at [1409, 718] on button "Next" at bounding box center [1452, 706] width 165 height 36
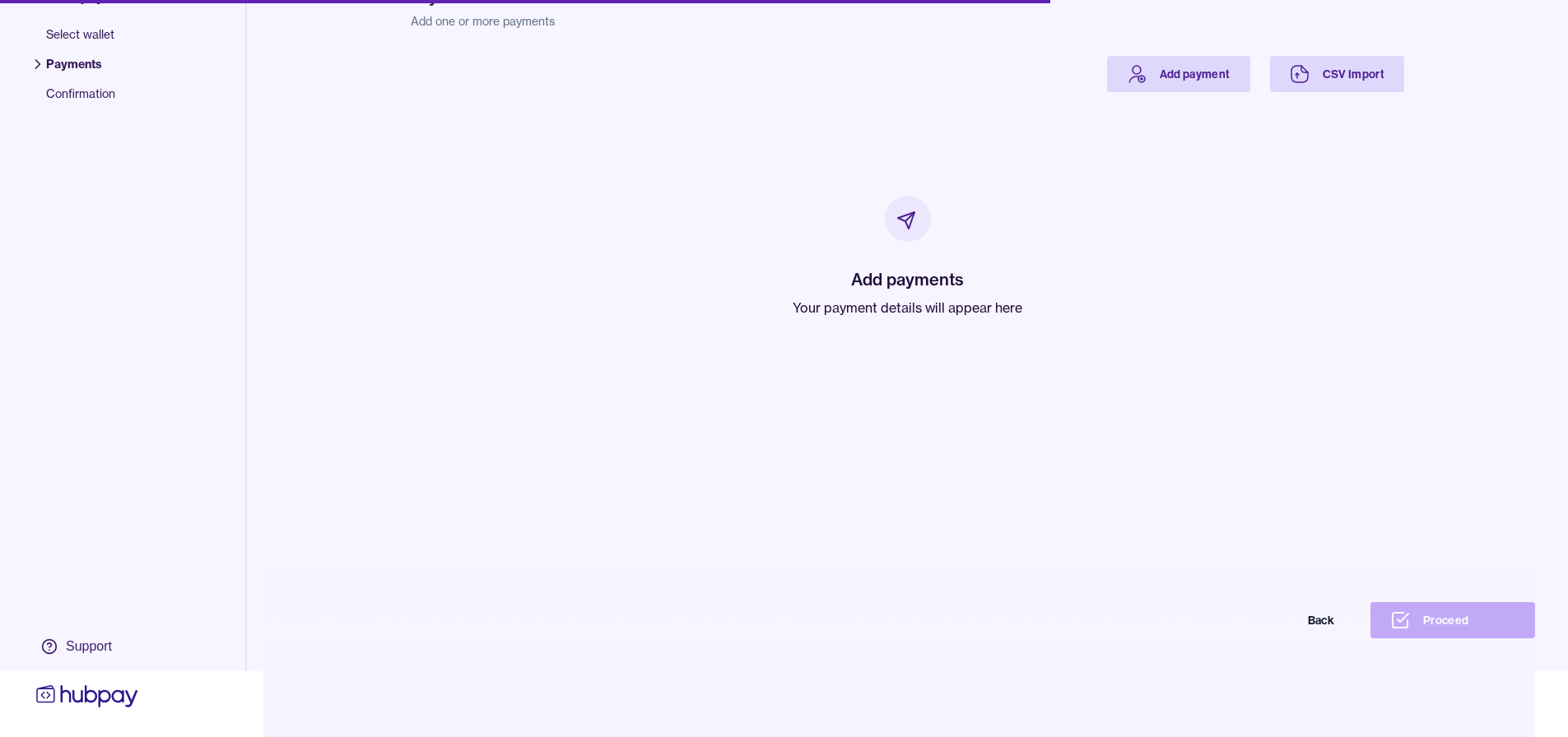
click at [885, 239] on div "Add payments Your payment details will appear here" at bounding box center [907, 256] width 229 height 122
click at [896, 216] on icon at bounding box center [906, 220] width 20 height 19
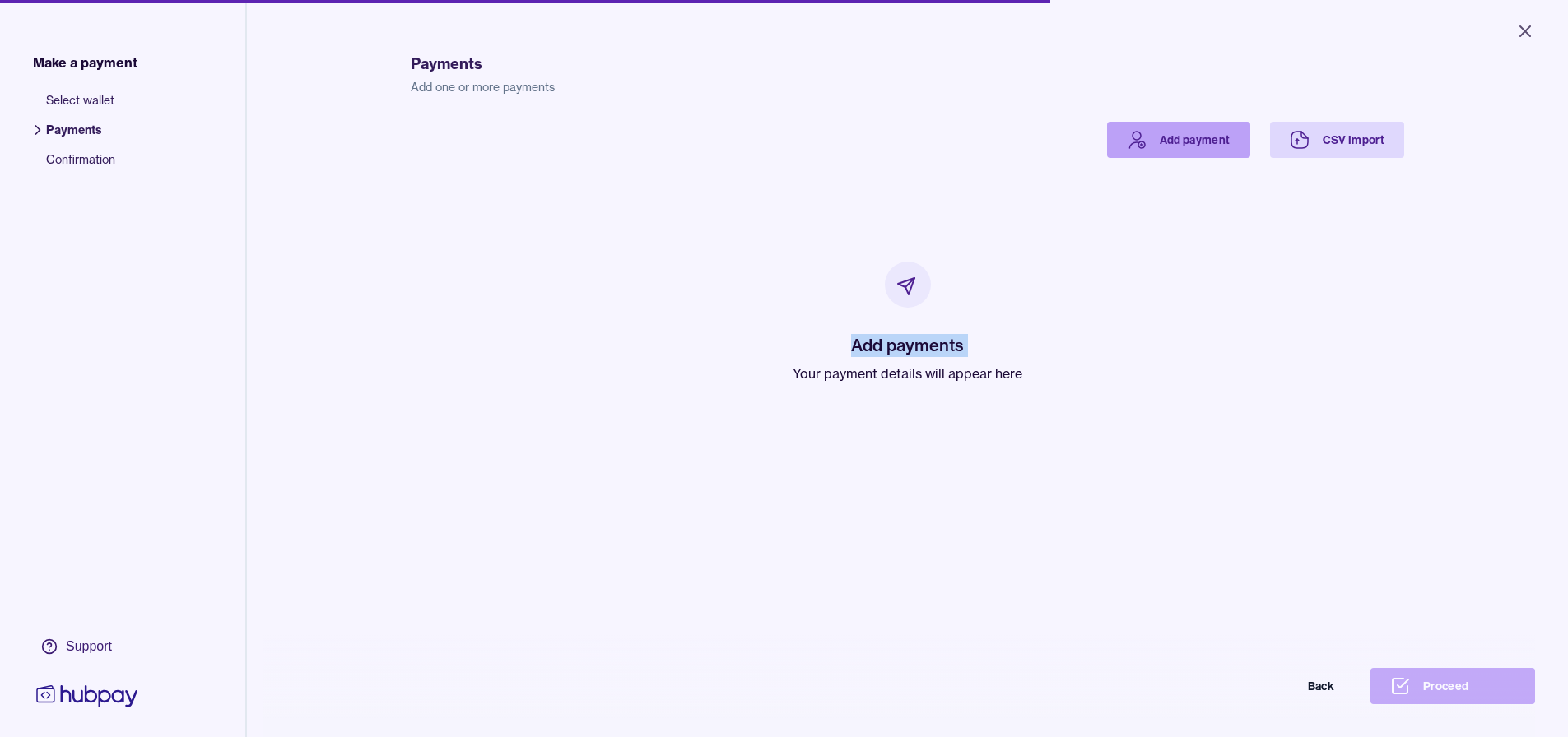
click at [1143, 141] on icon at bounding box center [1137, 139] width 20 height 19
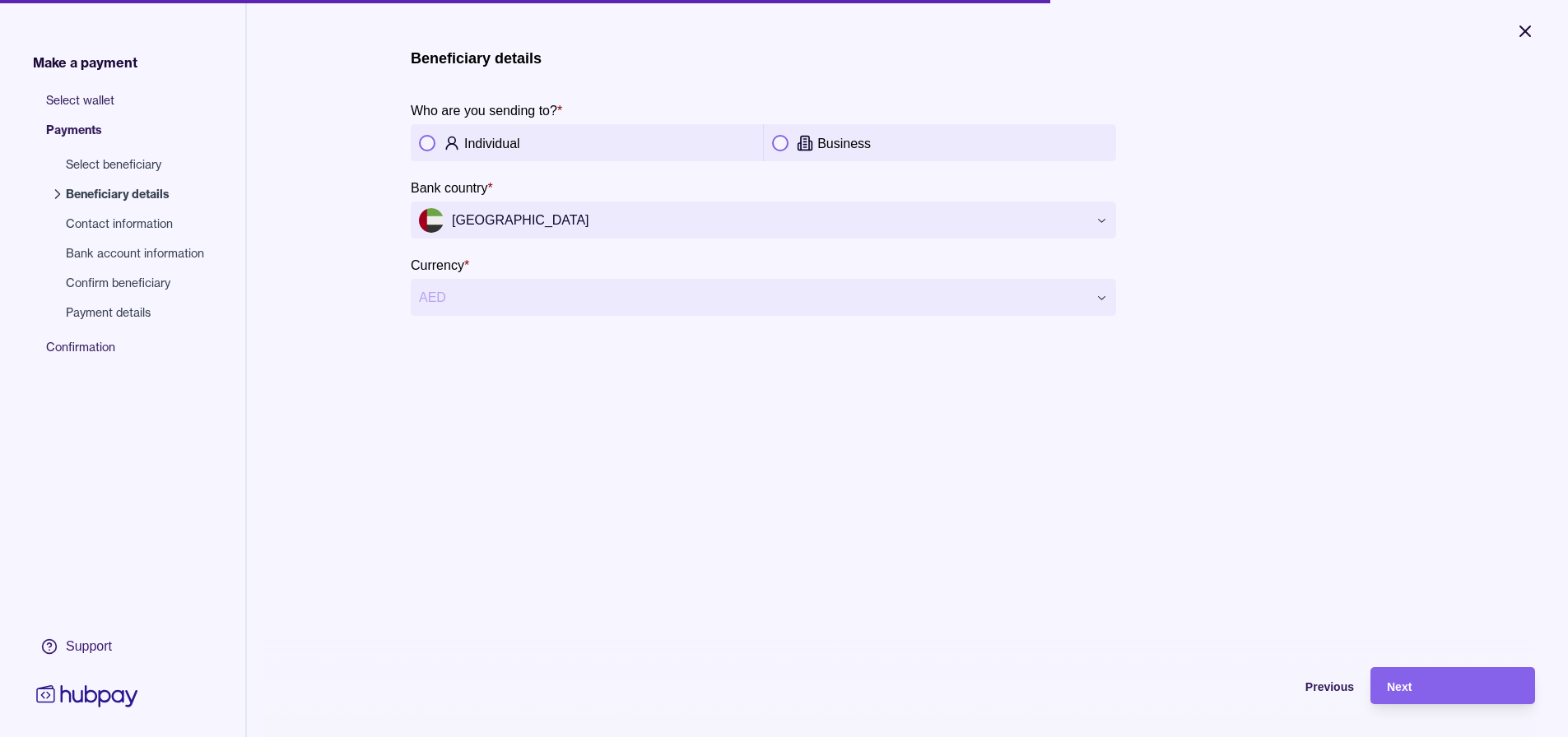
click at [1524, 30] on icon "Close" at bounding box center [1525, 31] width 10 height 10
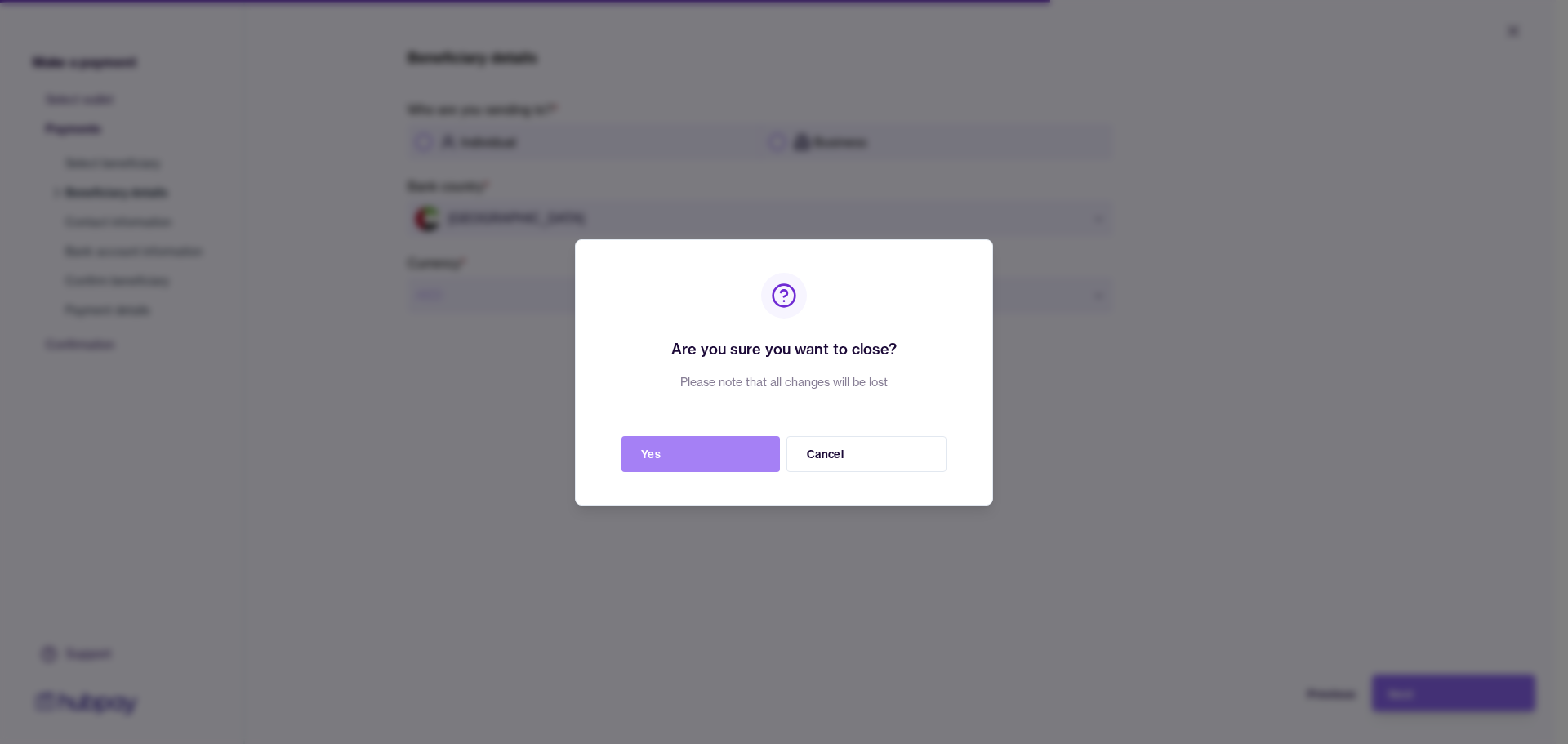
click at [667, 466] on button "Yes" at bounding box center [700, 454] width 159 height 36
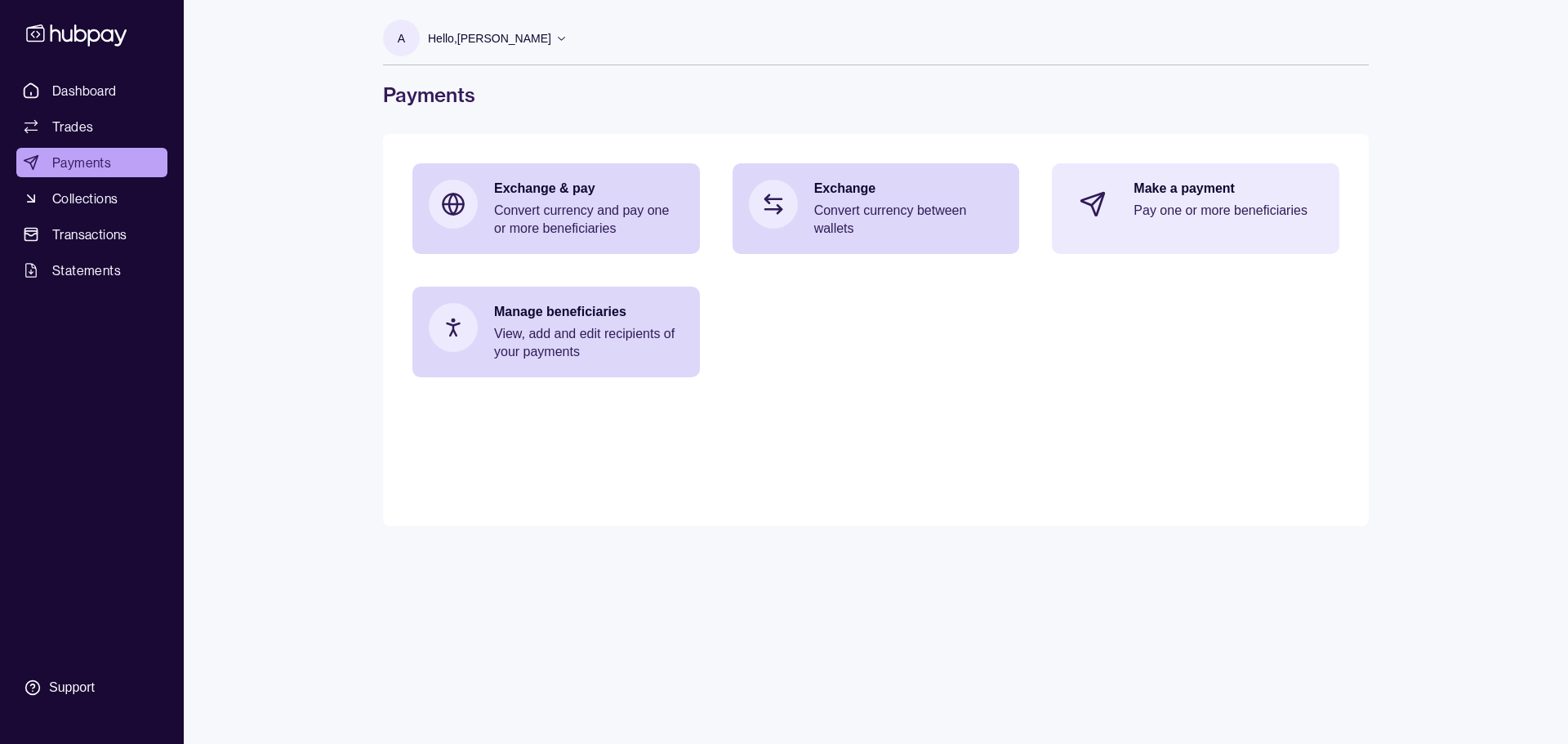
click at [1124, 207] on div "Make a payment Pay one or more beneficiaries" at bounding box center [1195, 204] width 287 height 81
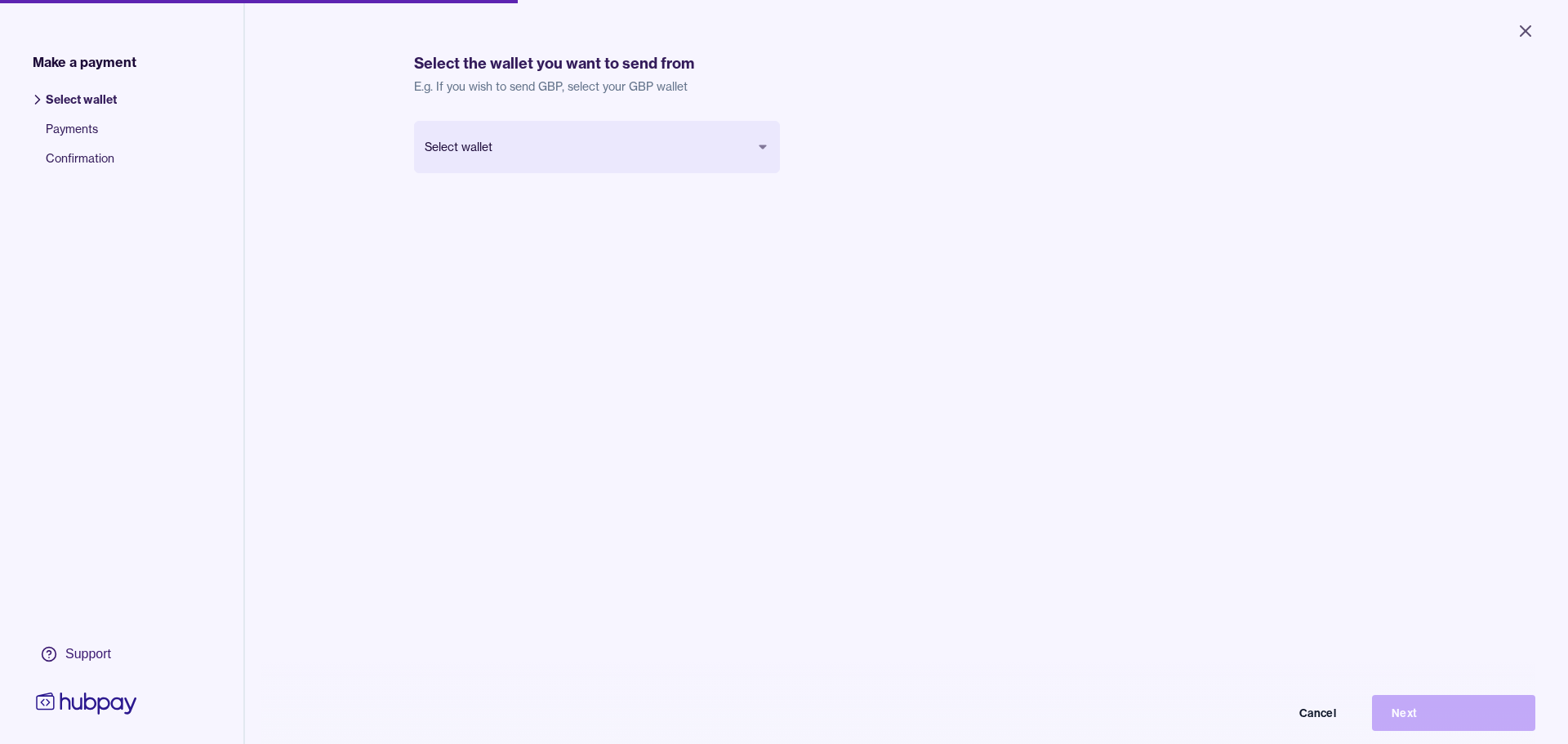
click at [579, 155] on body "Close Make a payment Select wallet Payments Confirmation Support Select the wal…" at bounding box center [784, 372] width 1568 height 744
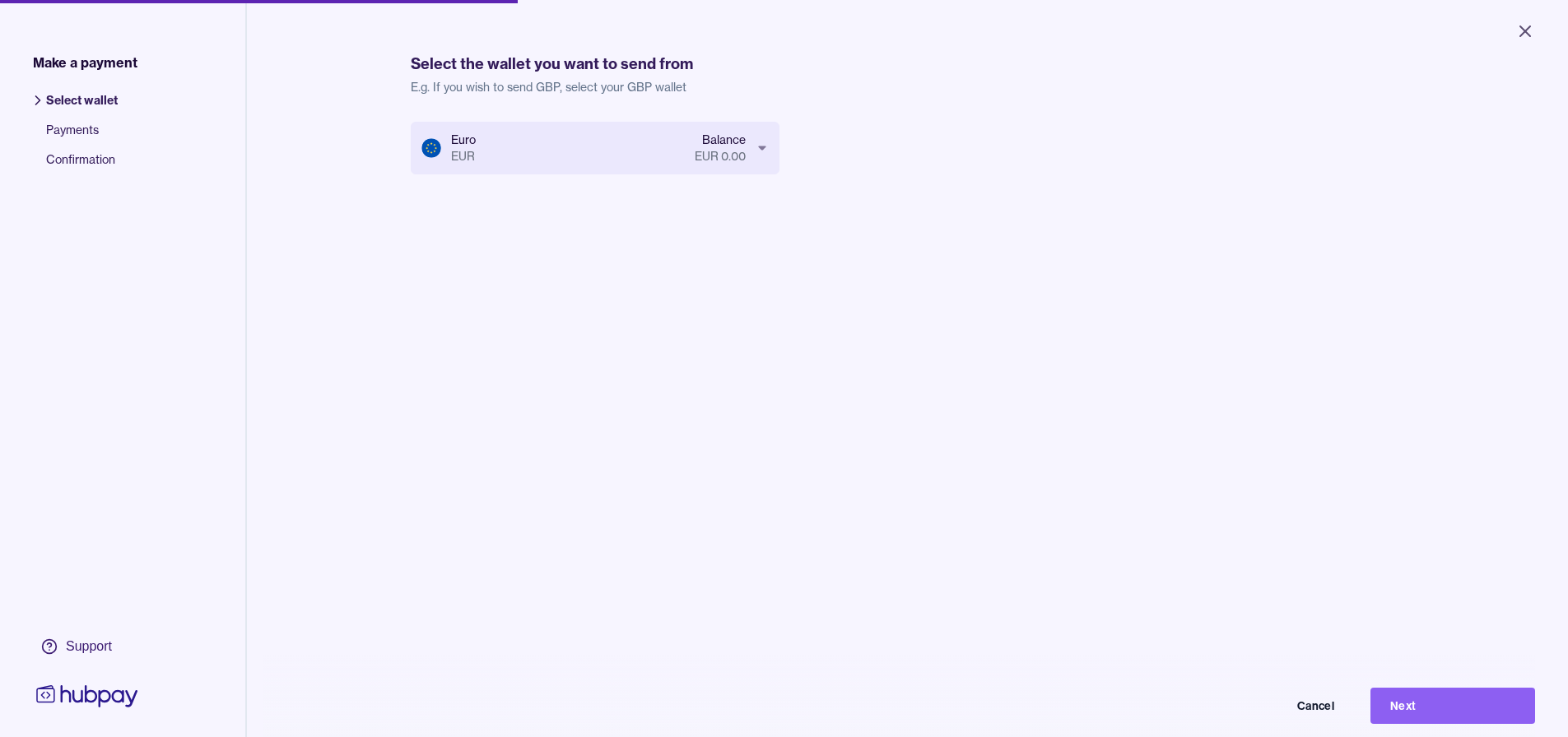
click at [646, 155] on body "Close Make a payment Select wallet Payments Confirmation Support Select the wal…" at bounding box center [784, 368] width 1568 height 737
click at [657, 154] on body "Close Make a payment Select wallet Payments Confirmation Support Select the wal…" at bounding box center [784, 368] width 1568 height 737
click at [610, 139] on body "Close Make a payment Select wallet Payments Confirmation Support Select the wal…" at bounding box center [784, 368] width 1568 height 737
click at [692, 407] on html "Close Make a payment Select wallet Payments Confirmation Support Select the wal…" at bounding box center [784, 368] width 1568 height 737
click at [1530, 29] on icon "Close" at bounding box center [1525, 31] width 20 height 19
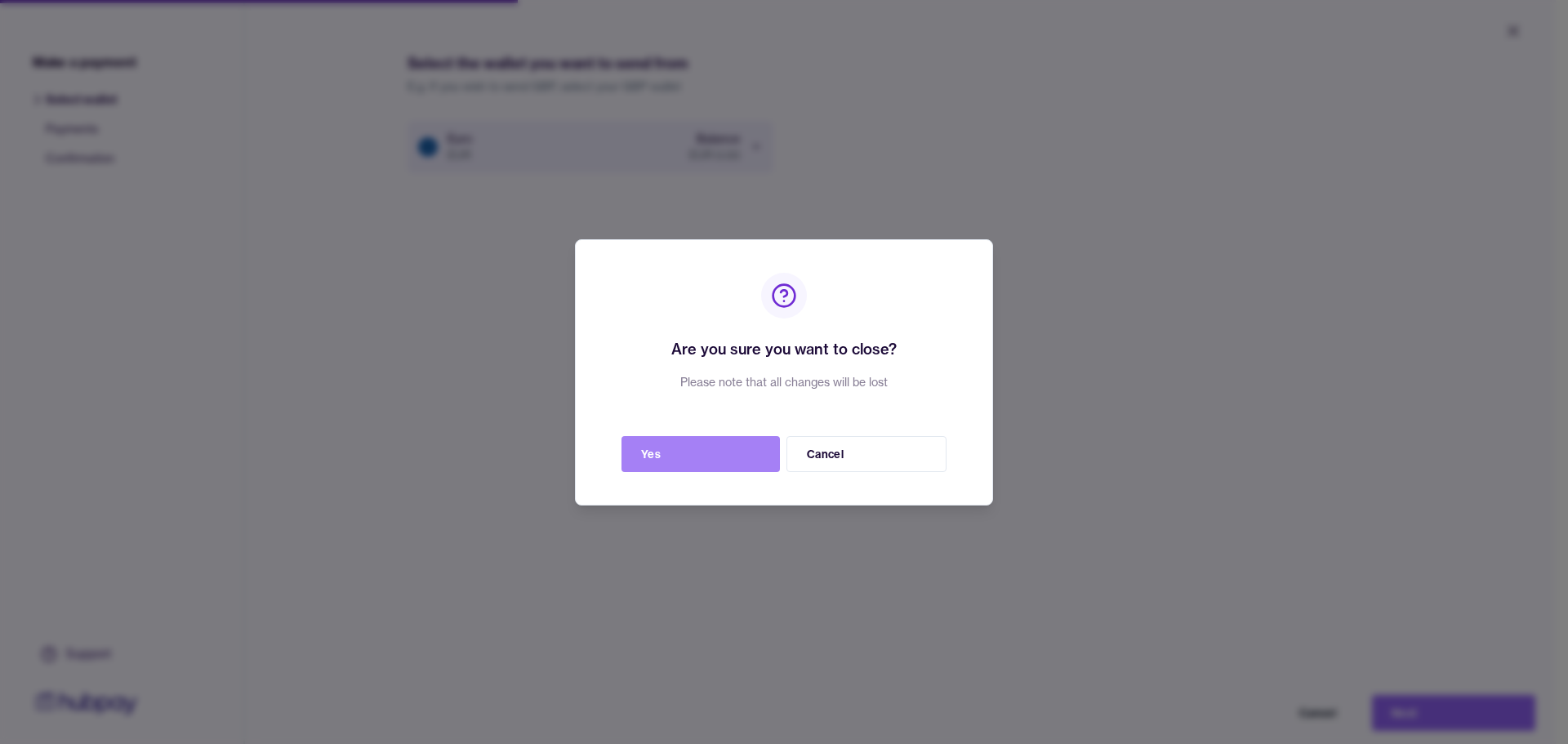
click at [666, 445] on button "Yes" at bounding box center [700, 454] width 159 height 36
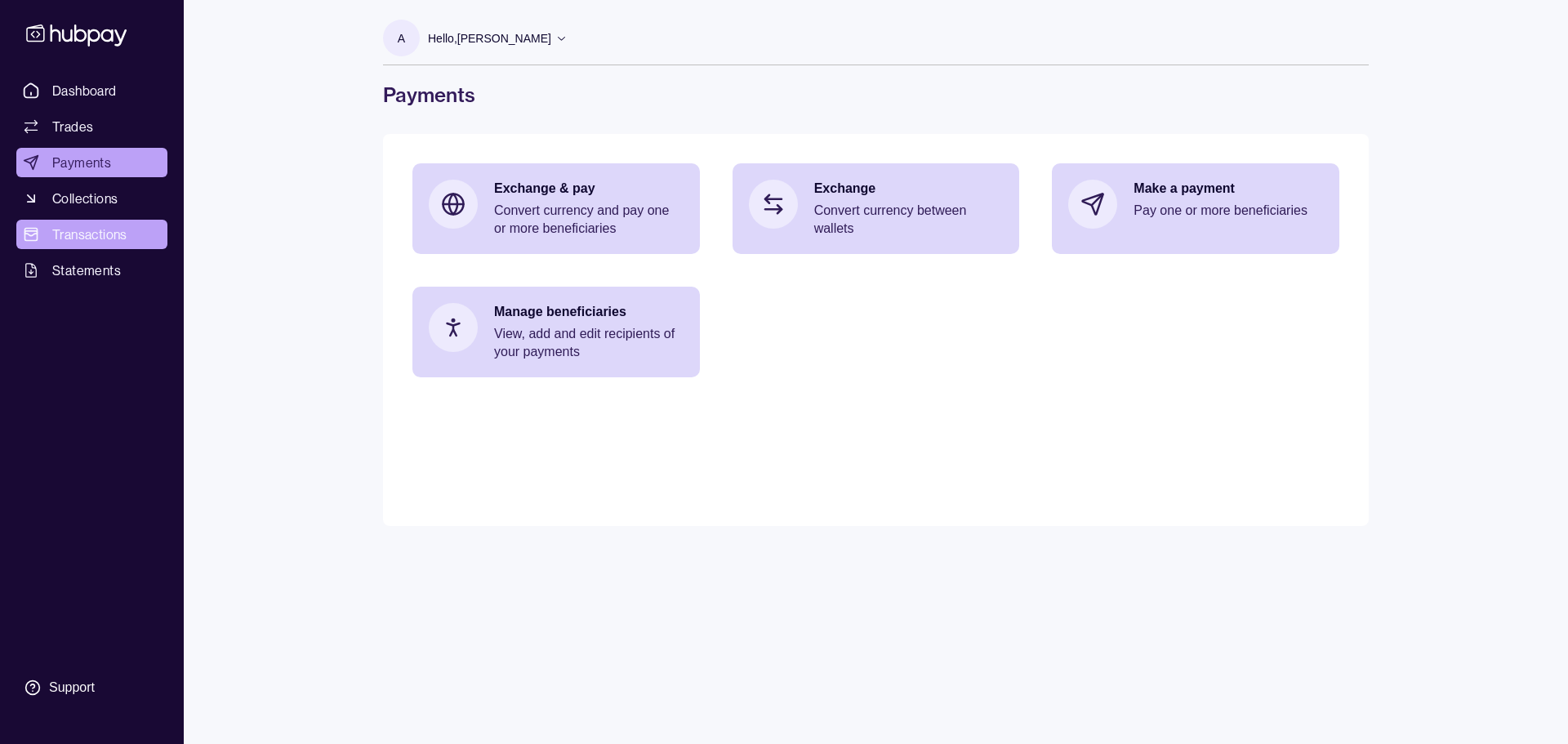
click at [76, 240] on span "Transactions" at bounding box center [90, 234] width 75 height 19
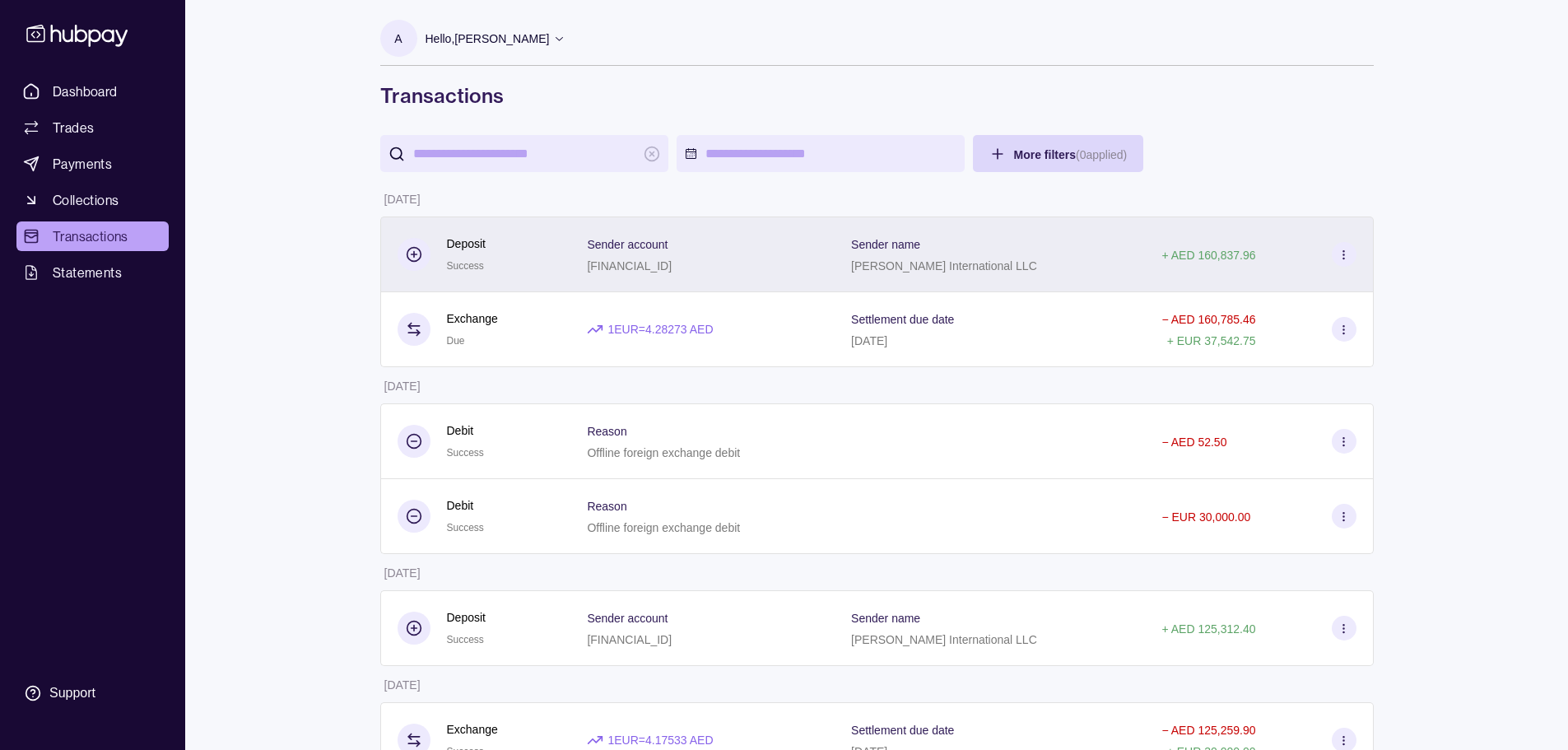
click at [1347, 255] on icon at bounding box center [1344, 255] width 13 height 13
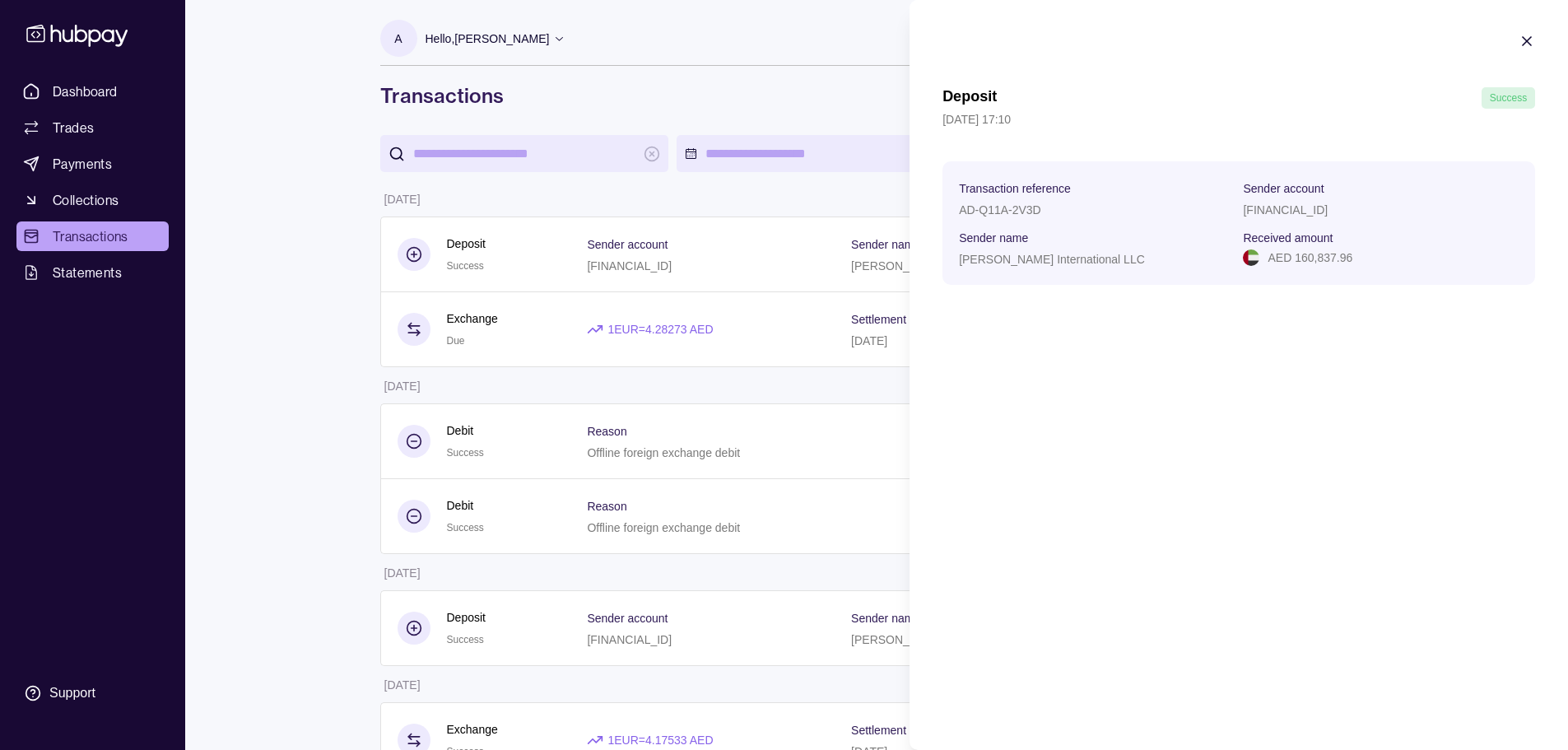
click at [255, 295] on html "Dashboard Trades Payments Collections Transactions Statements Support A Hello, …" at bounding box center [784, 405] width 1568 height 810
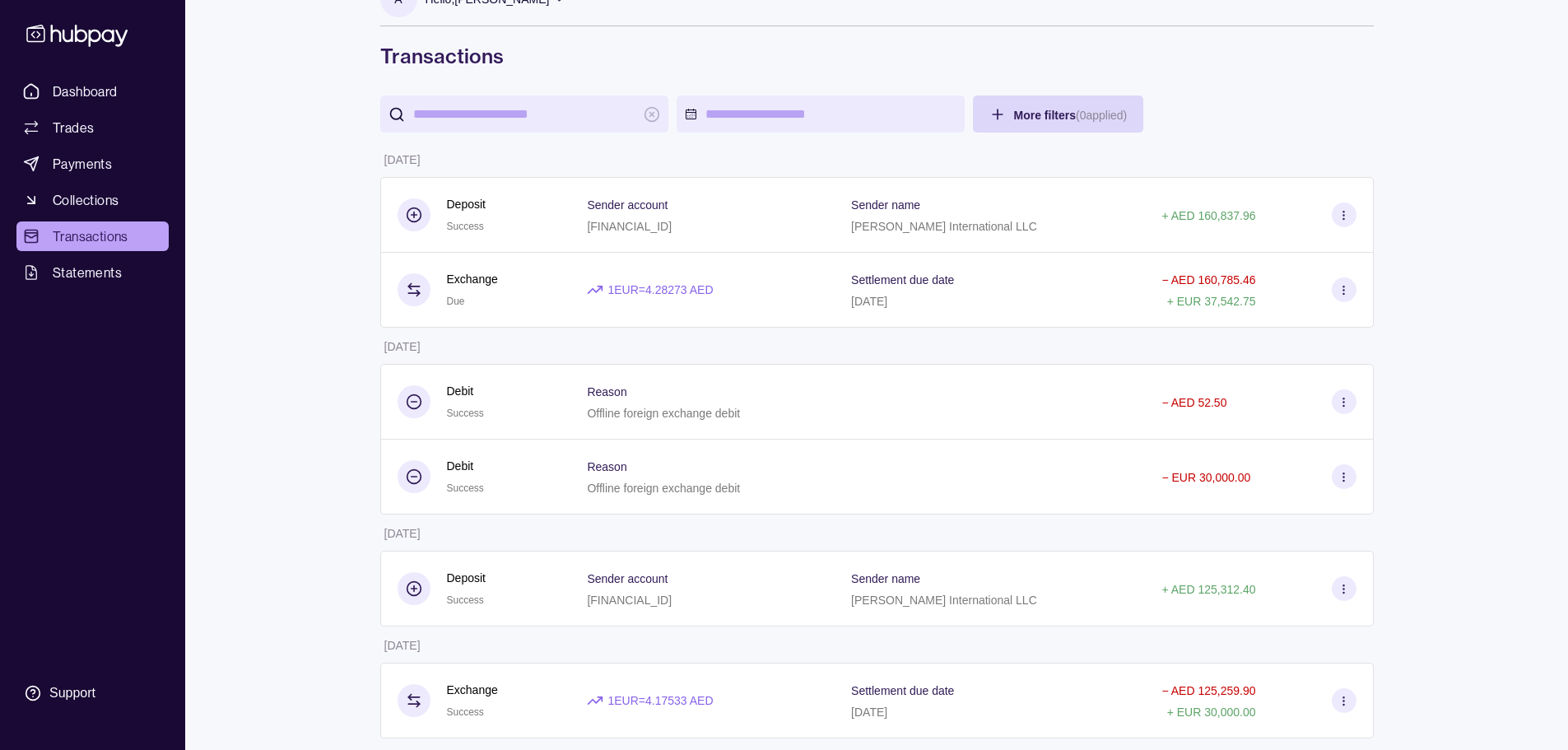
scroll to position [60, 0]
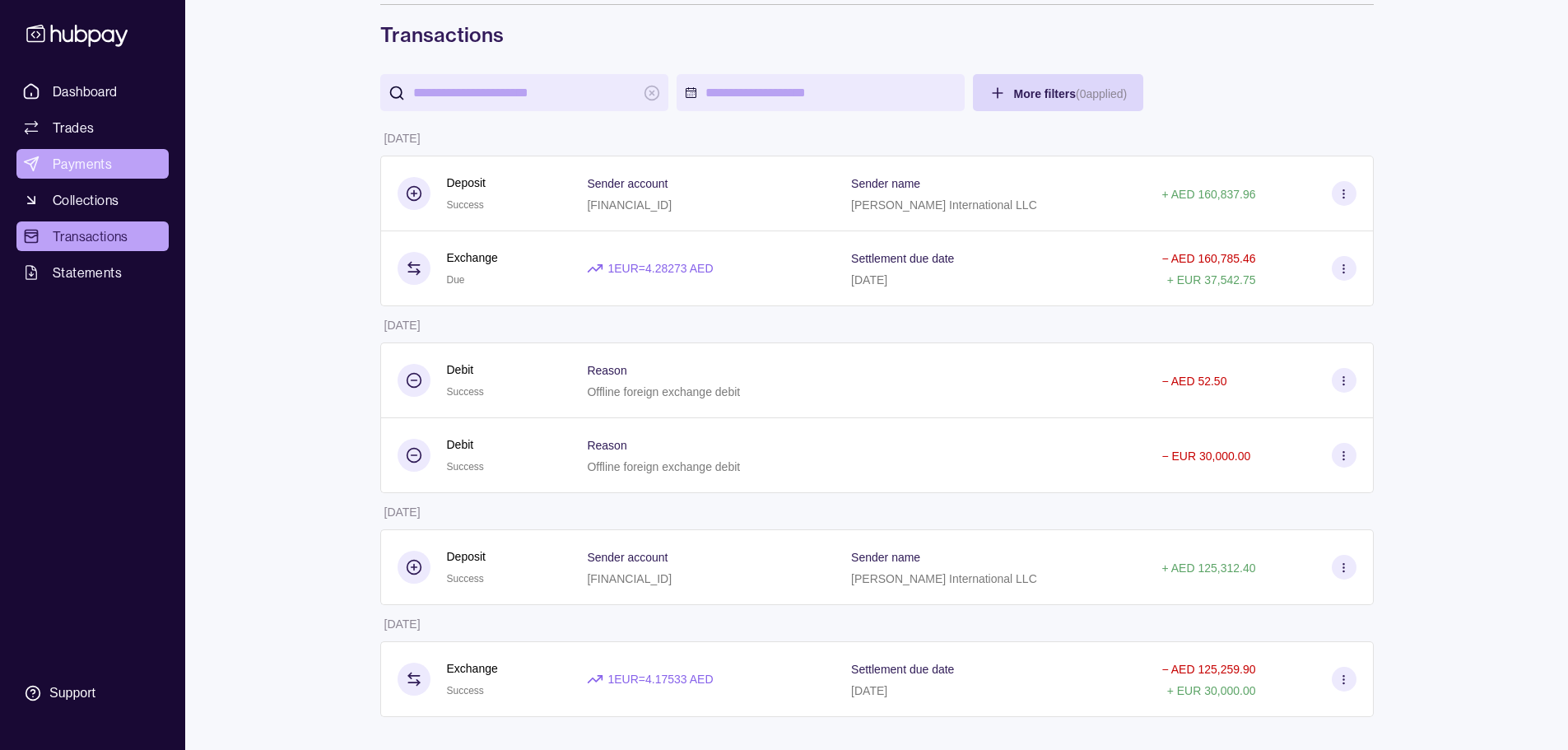
click at [83, 159] on span "Payments" at bounding box center [82, 164] width 59 height 20
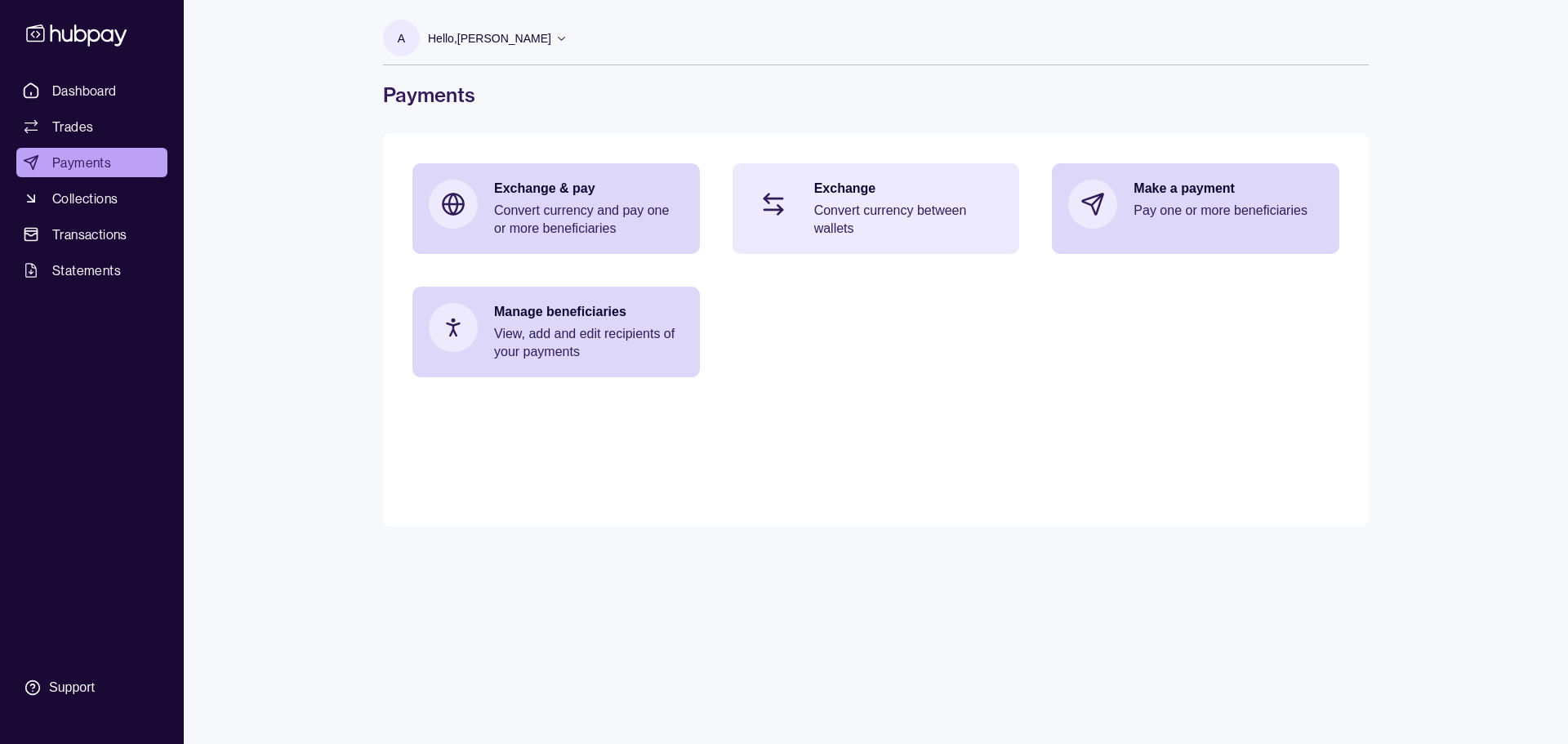
click at [810, 198] on div "Exchange Convert currency between wallets" at bounding box center [875, 209] width 287 height 91
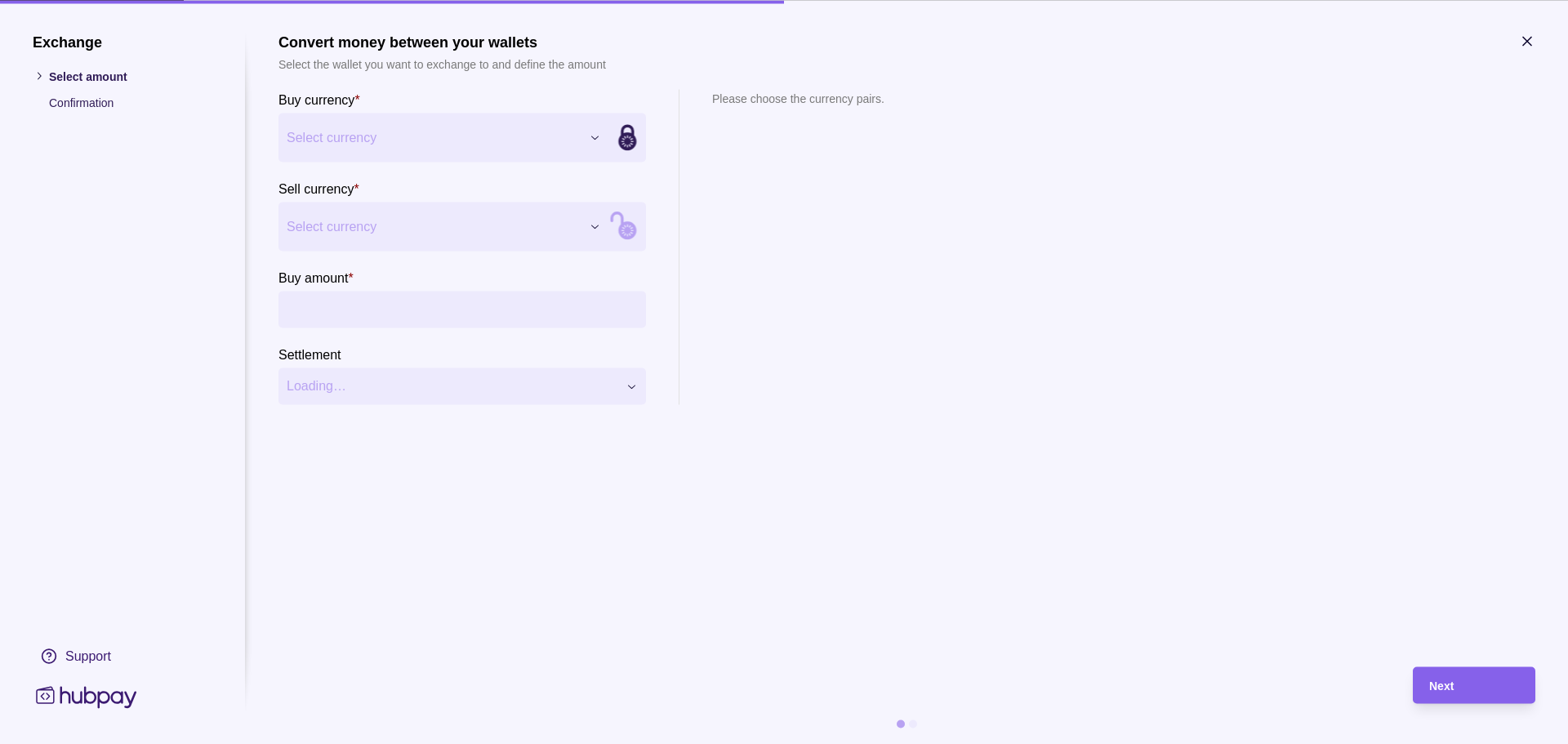
click at [517, 743] on div "Exchange Select amount Confirmation Support Convert money between your wallets …" at bounding box center [784, 744] width 1568 height 0
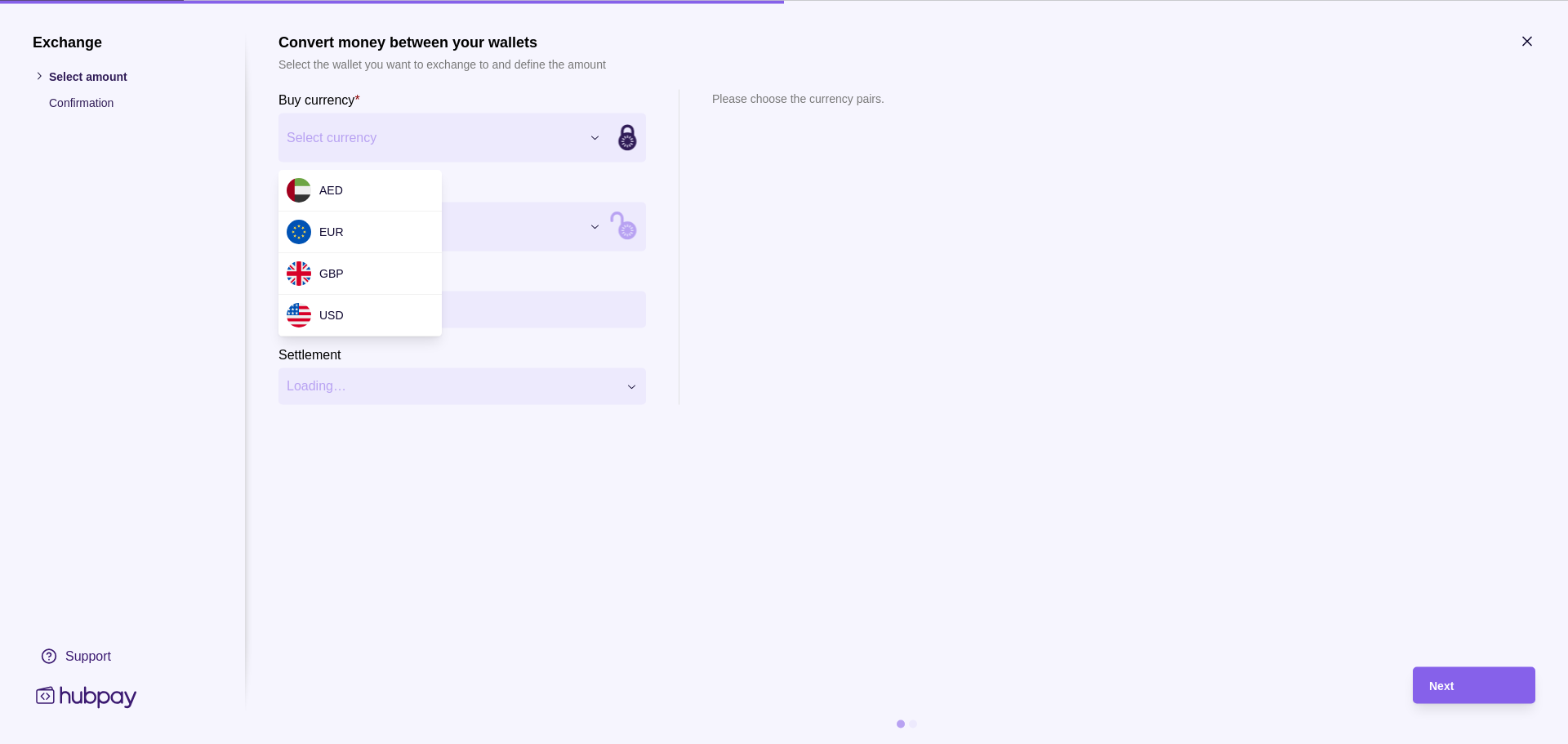
click at [927, 743] on div "Exchange Select amount Confirmation Support Convert money between your wallets …" at bounding box center [784, 744] width 1568 height 0
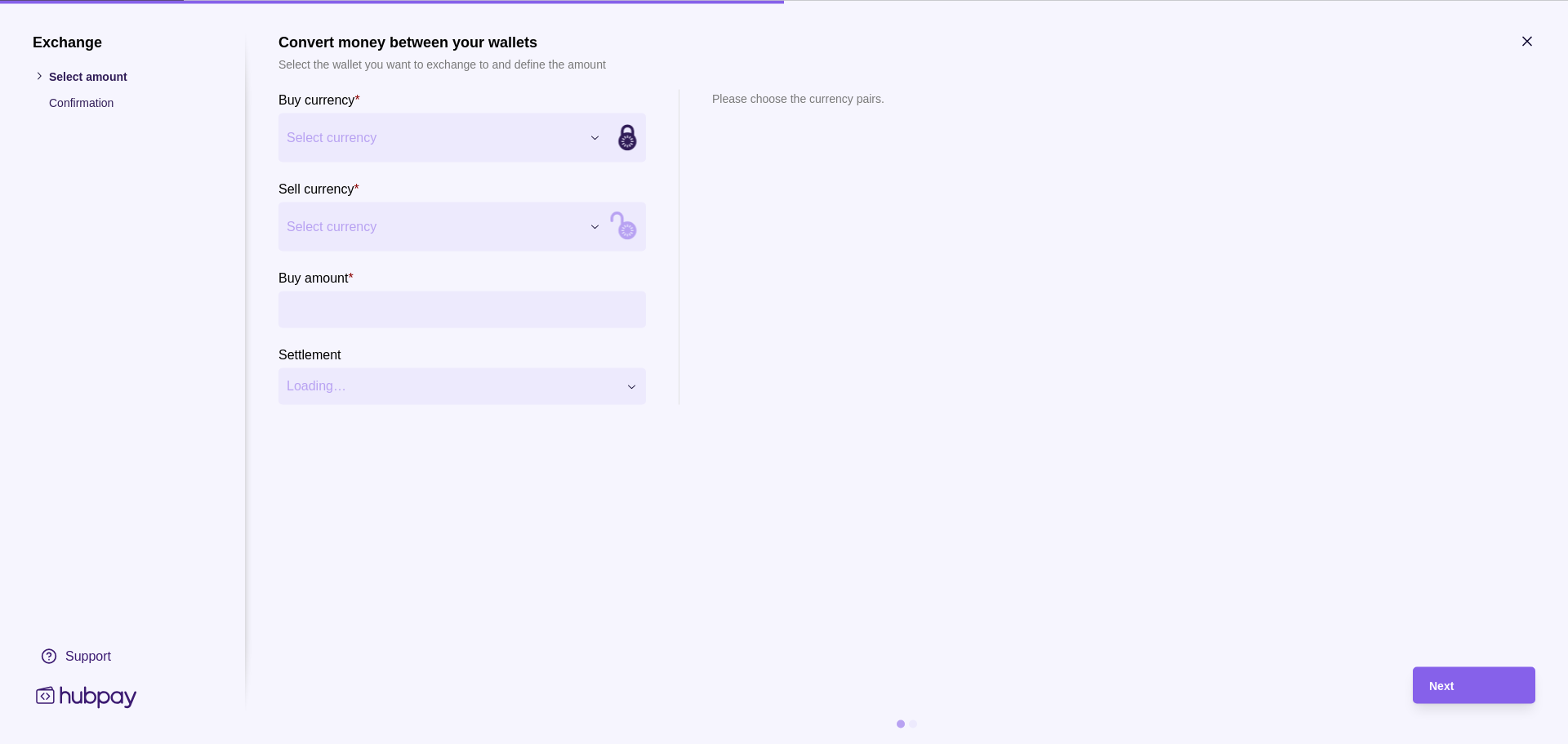
click at [489, 743] on div "Exchange Select amount Confirmation Support Convert money between your wallets …" at bounding box center [784, 744] width 1568 height 0
click at [416, 743] on div "Exchange Select amount Confirmation Support Convert money between your wallets …" at bounding box center [784, 744] width 1568 height 0
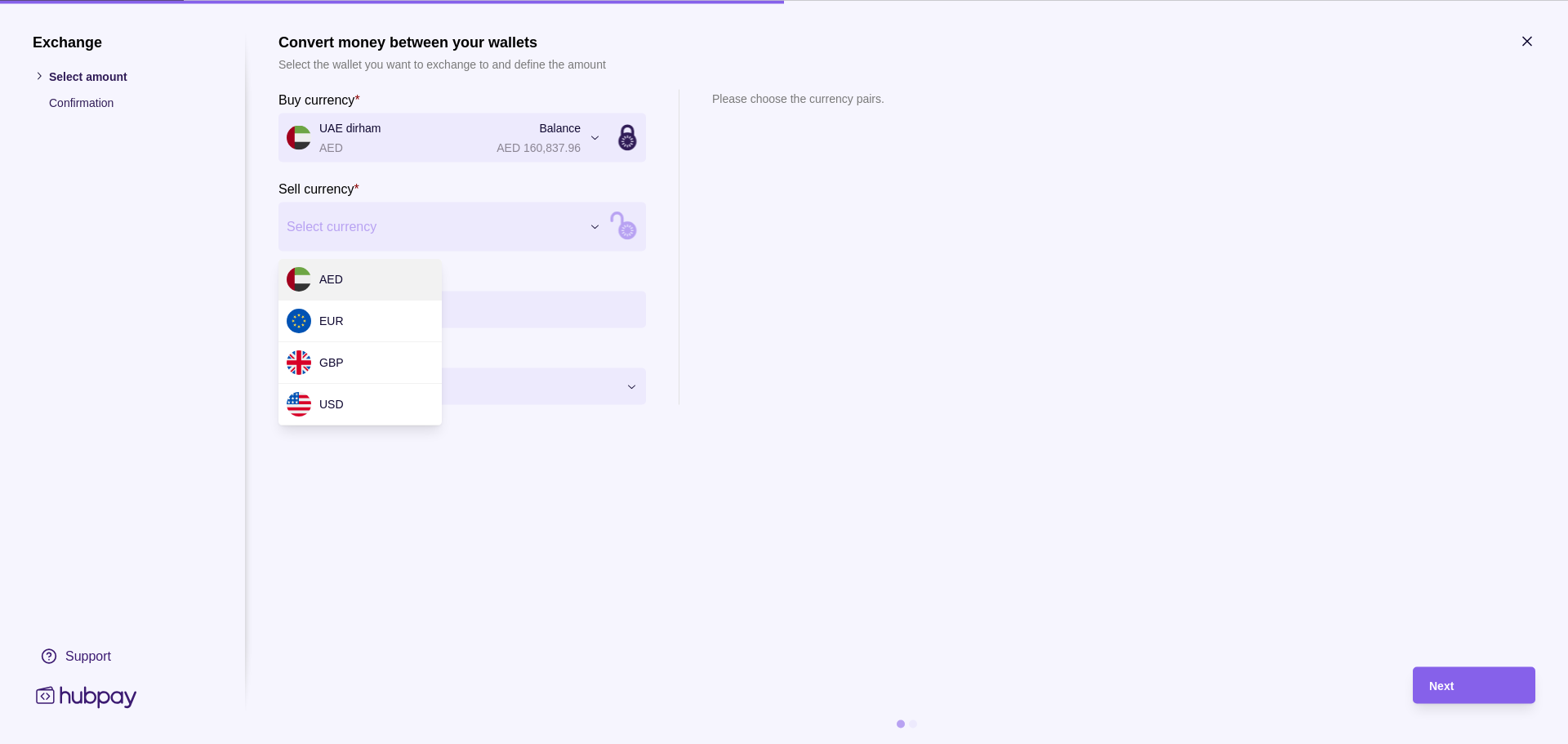
click at [341, 743] on div "Exchange Select amount Confirmation Support Convert money between your wallets …" at bounding box center [784, 744] width 1568 height 0
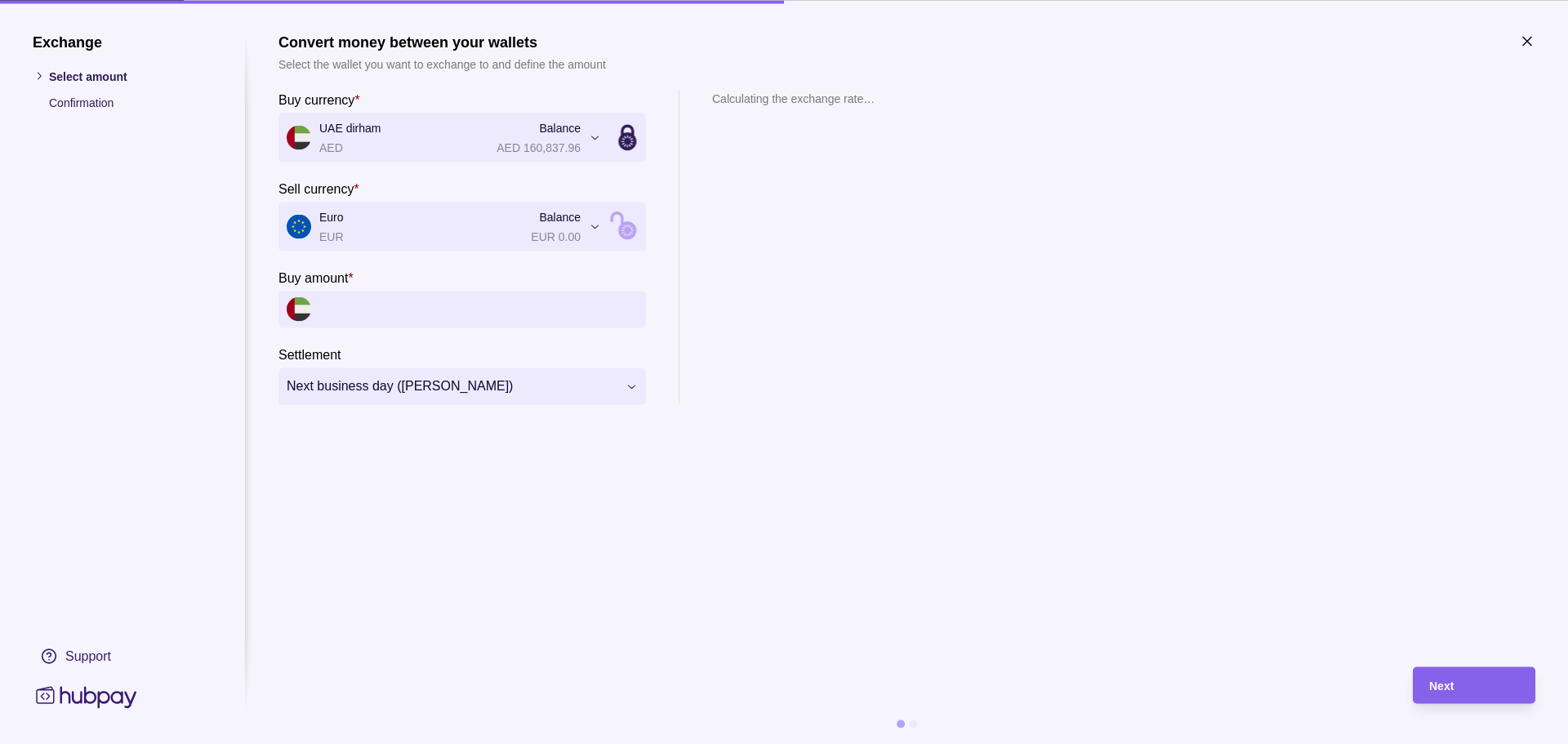
click at [340, 316] on input "Buy amount *" at bounding box center [478, 309] width 318 height 37
type input "*********"
click at [1440, 679] on span "Next" at bounding box center [1440, 686] width 24 height 14
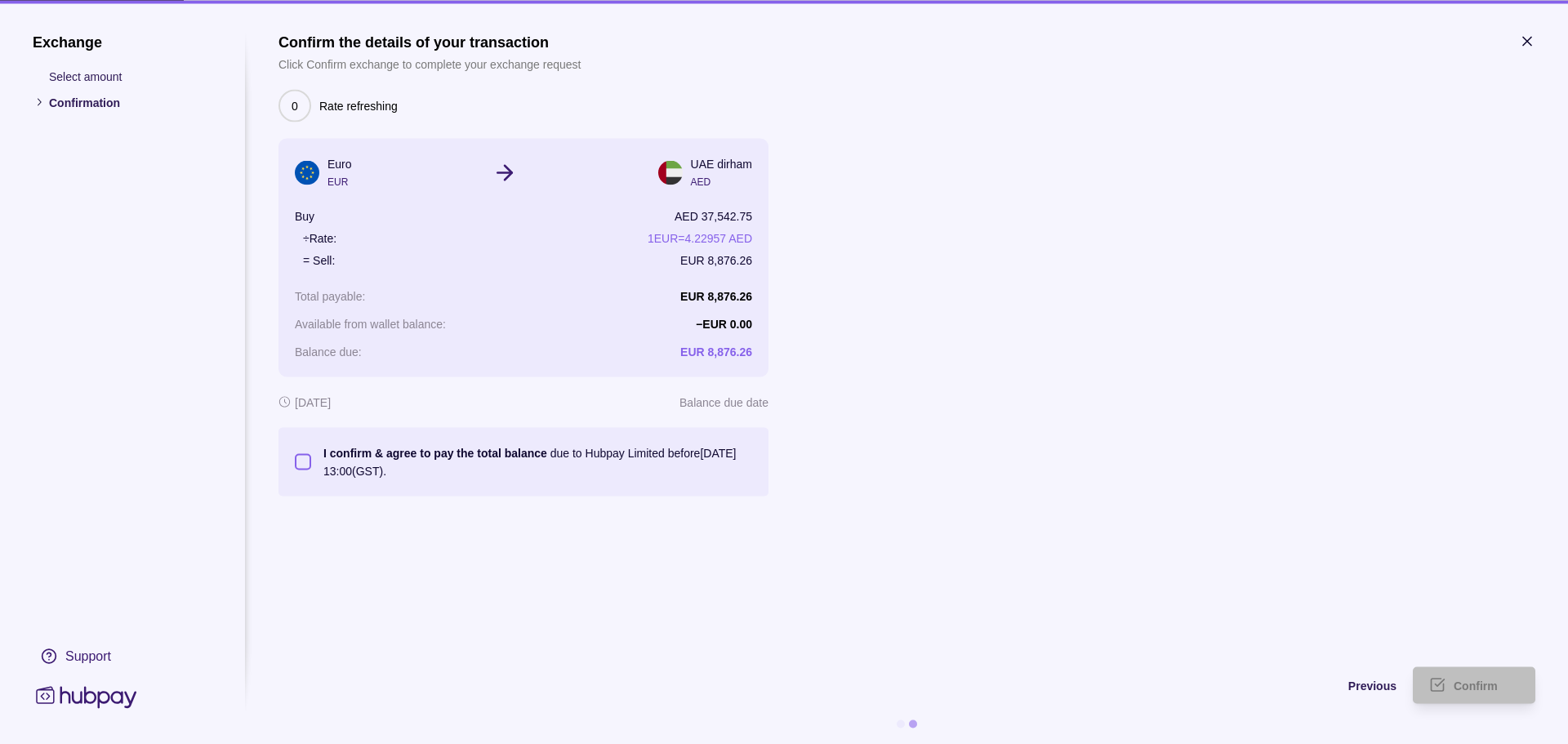
click at [1524, 34] on icon "button" at bounding box center [1526, 41] width 16 height 16
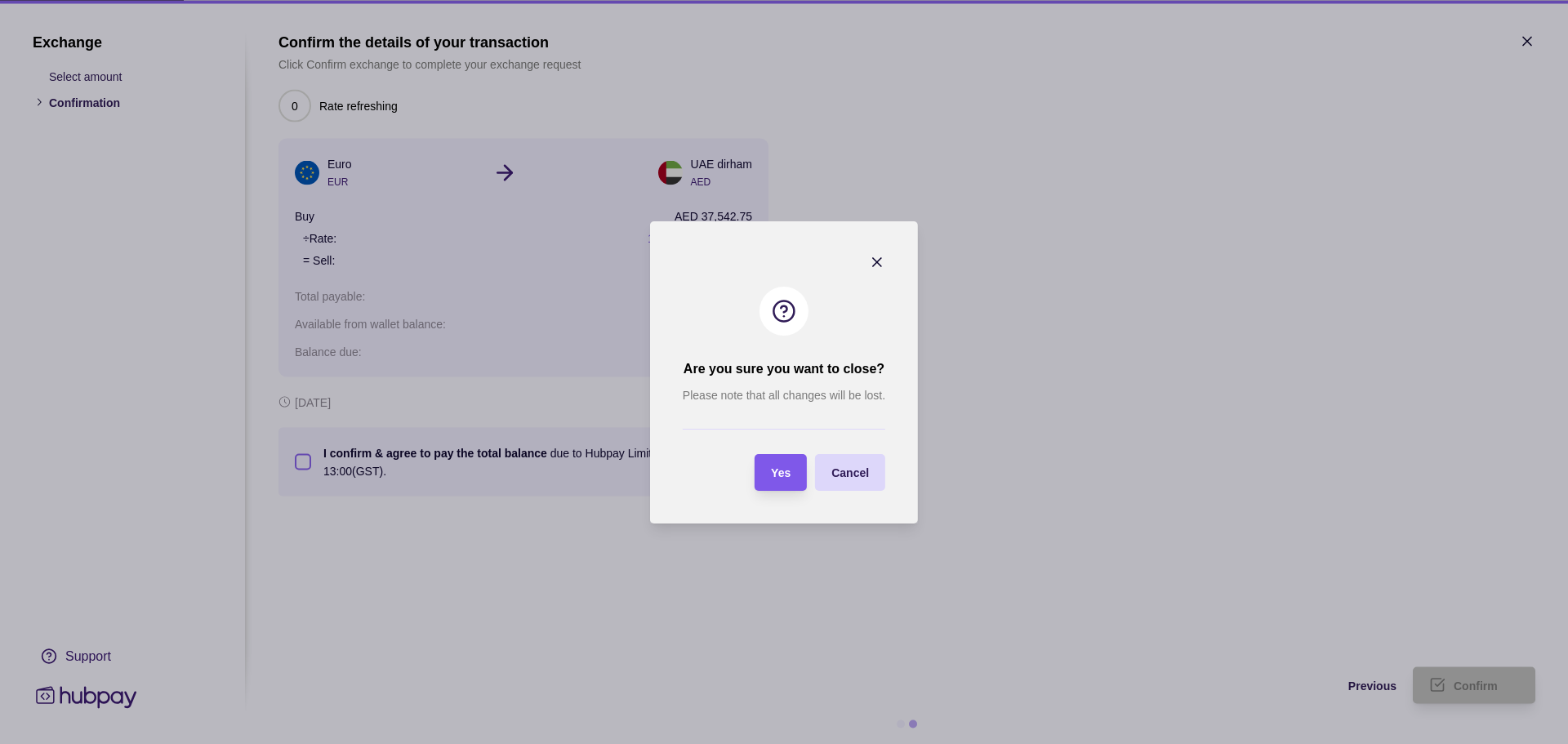
click at [776, 471] on span "Yes" at bounding box center [781, 473] width 19 height 14
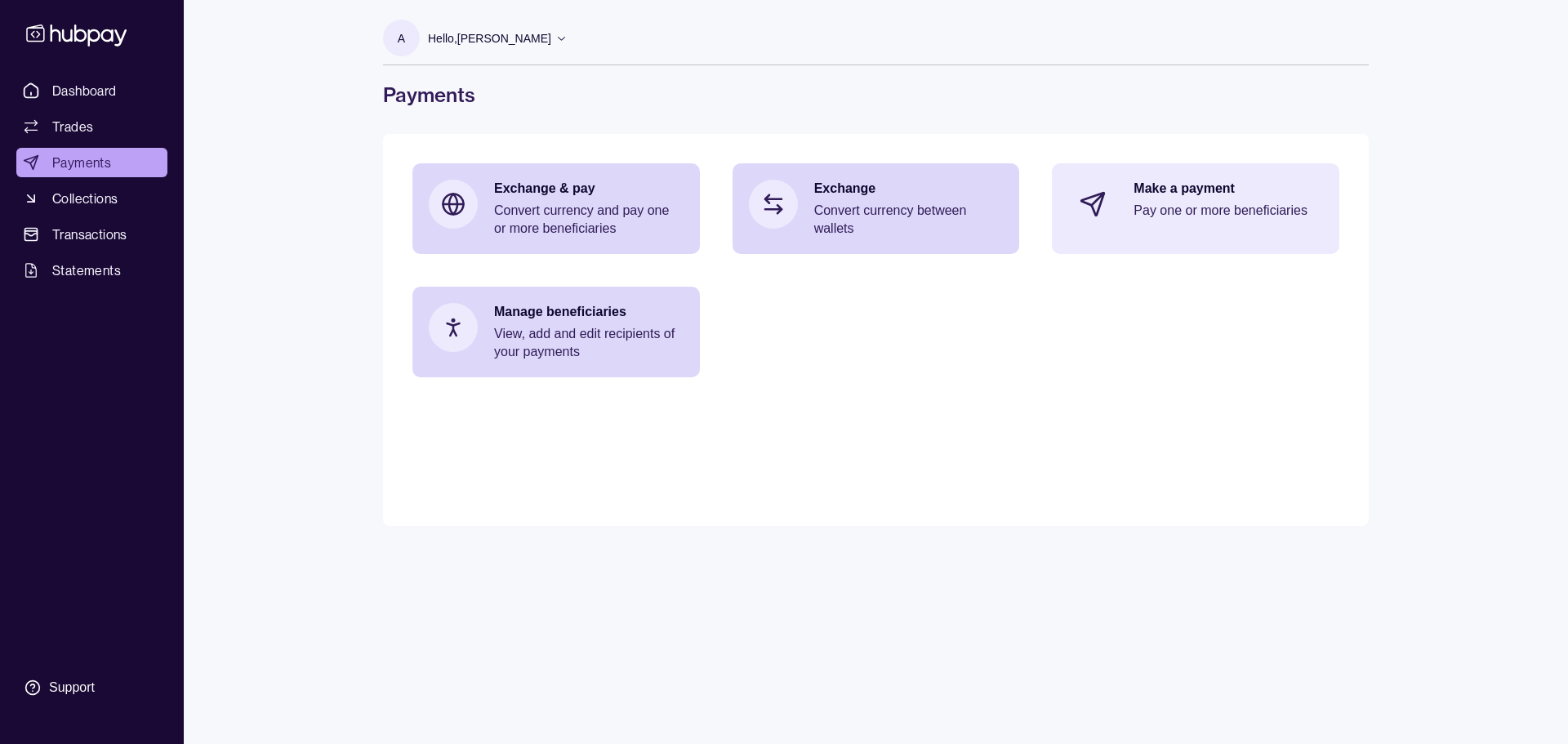
click at [1251, 198] on div "Make a payment Pay one or more beneficiaries" at bounding box center [1228, 204] width 190 height 49
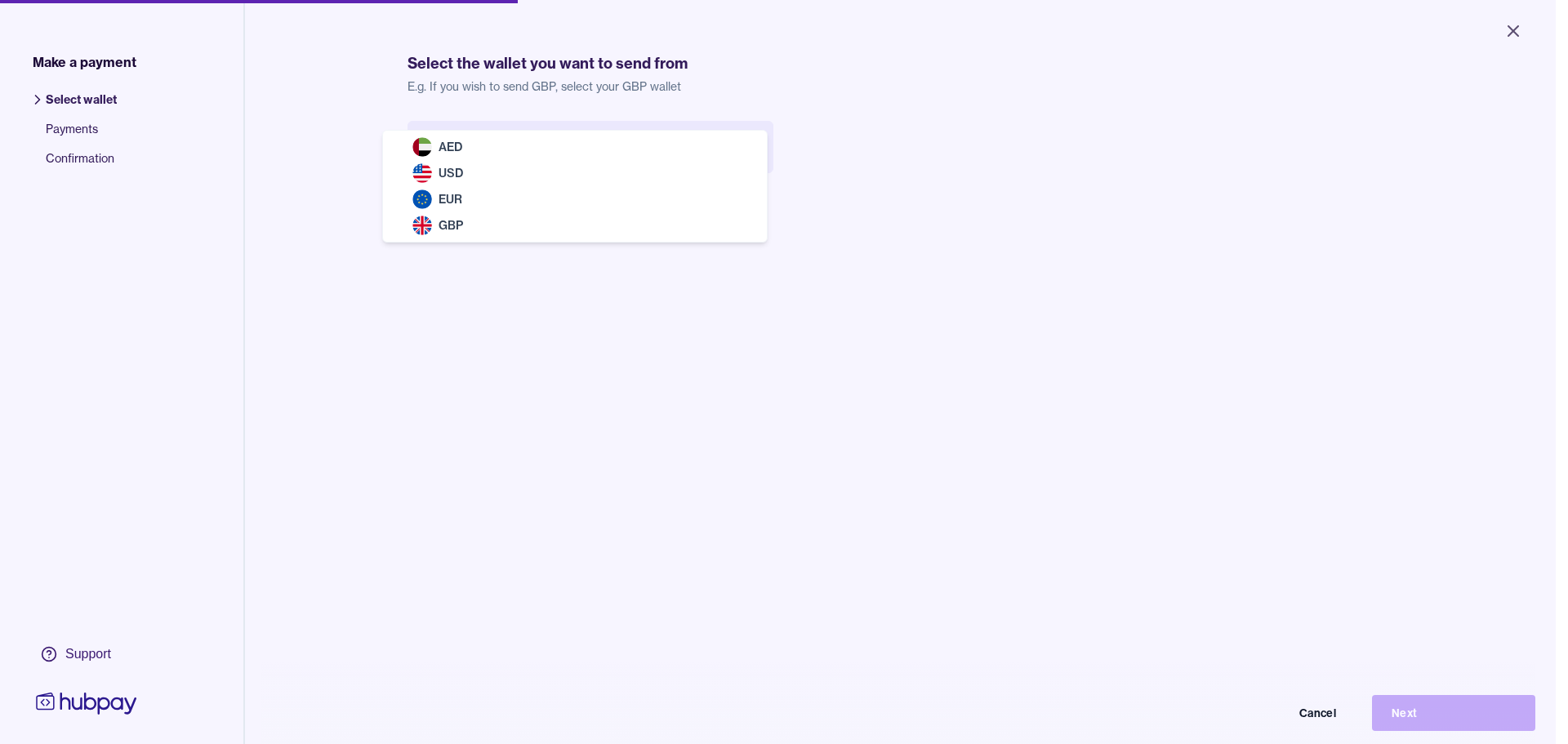
click at [556, 159] on body "Close Make a payment Select wallet Payments Confirmation Support Select the wal…" at bounding box center [778, 372] width 1555 height 744
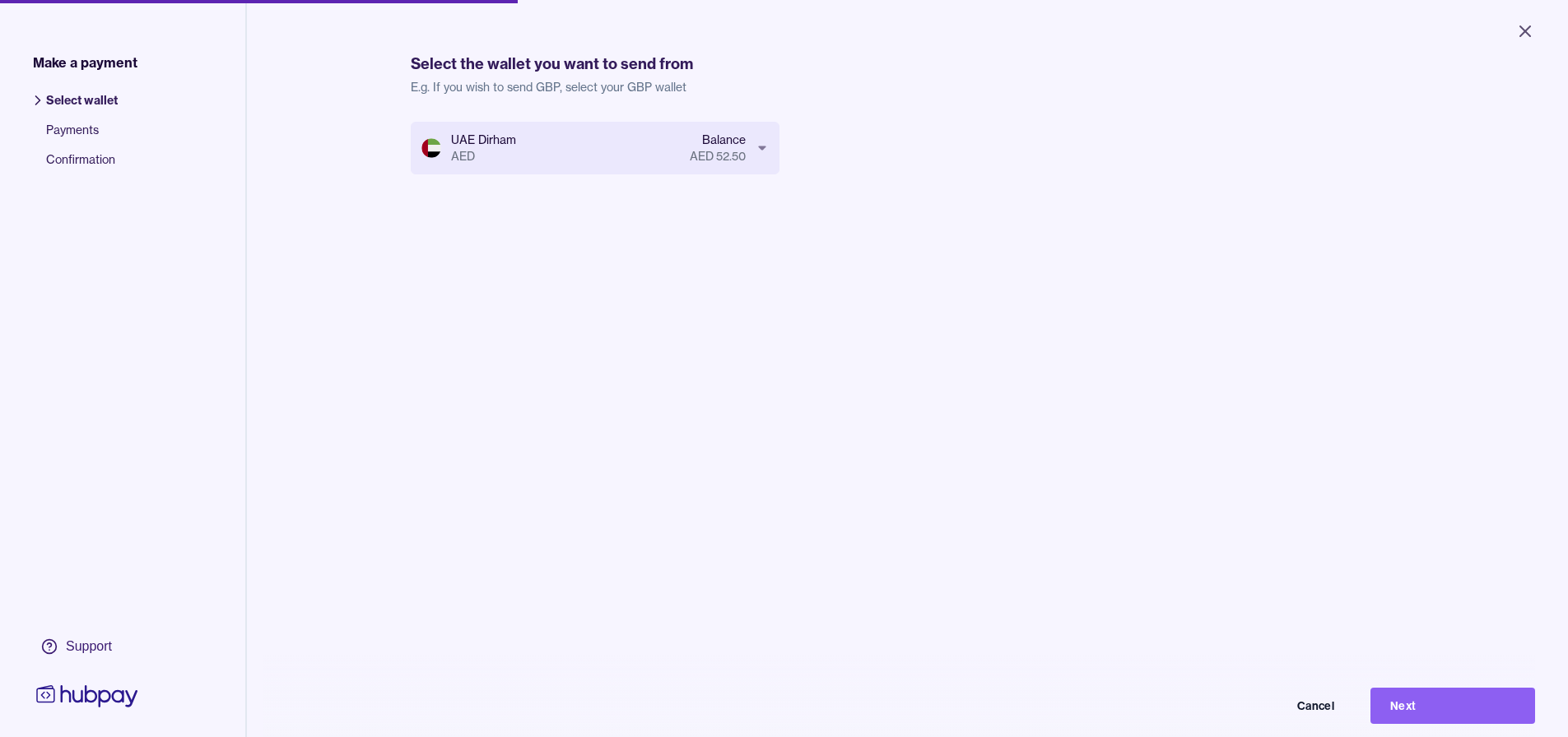
click at [599, 147] on body "Close Make a payment Select wallet Payments Confirmation Support Select the wal…" at bounding box center [784, 368] width 1568 height 737
click at [587, 156] on body "Close Make a payment Select wallet Payments Confirmation Support Select the wal…" at bounding box center [784, 368] width 1568 height 737
click at [507, 285] on html "Close Make a payment Select wallet Payments Confirmation Support Select the wal…" at bounding box center [784, 368] width 1568 height 737
click at [608, 144] on body "Close Make a payment Select wallet Payments Confirmation Support Select the wal…" at bounding box center [784, 368] width 1568 height 737
click at [1527, 29] on icon "Close" at bounding box center [1525, 31] width 10 height 10
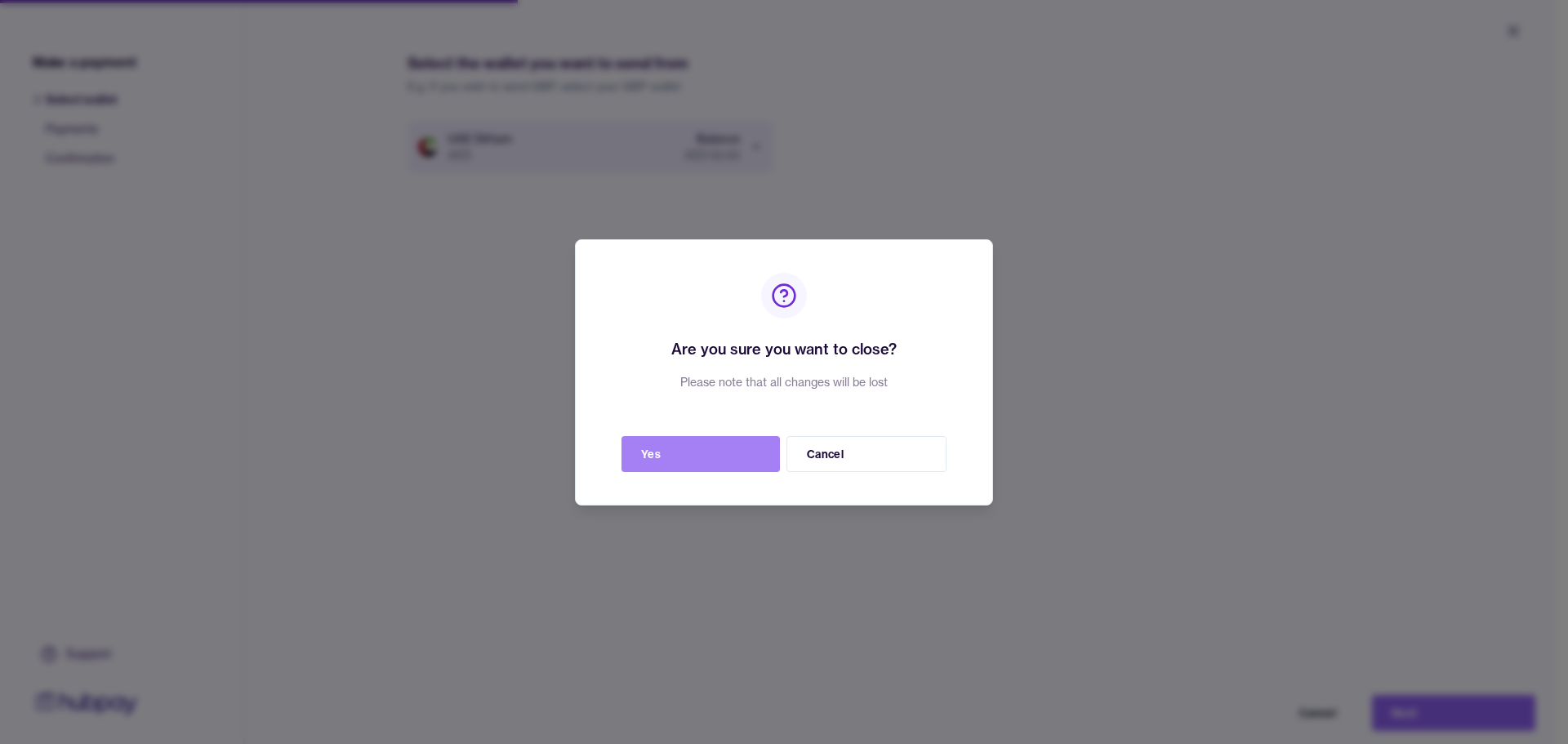
click at [649, 448] on button "Yes" at bounding box center [700, 454] width 159 height 36
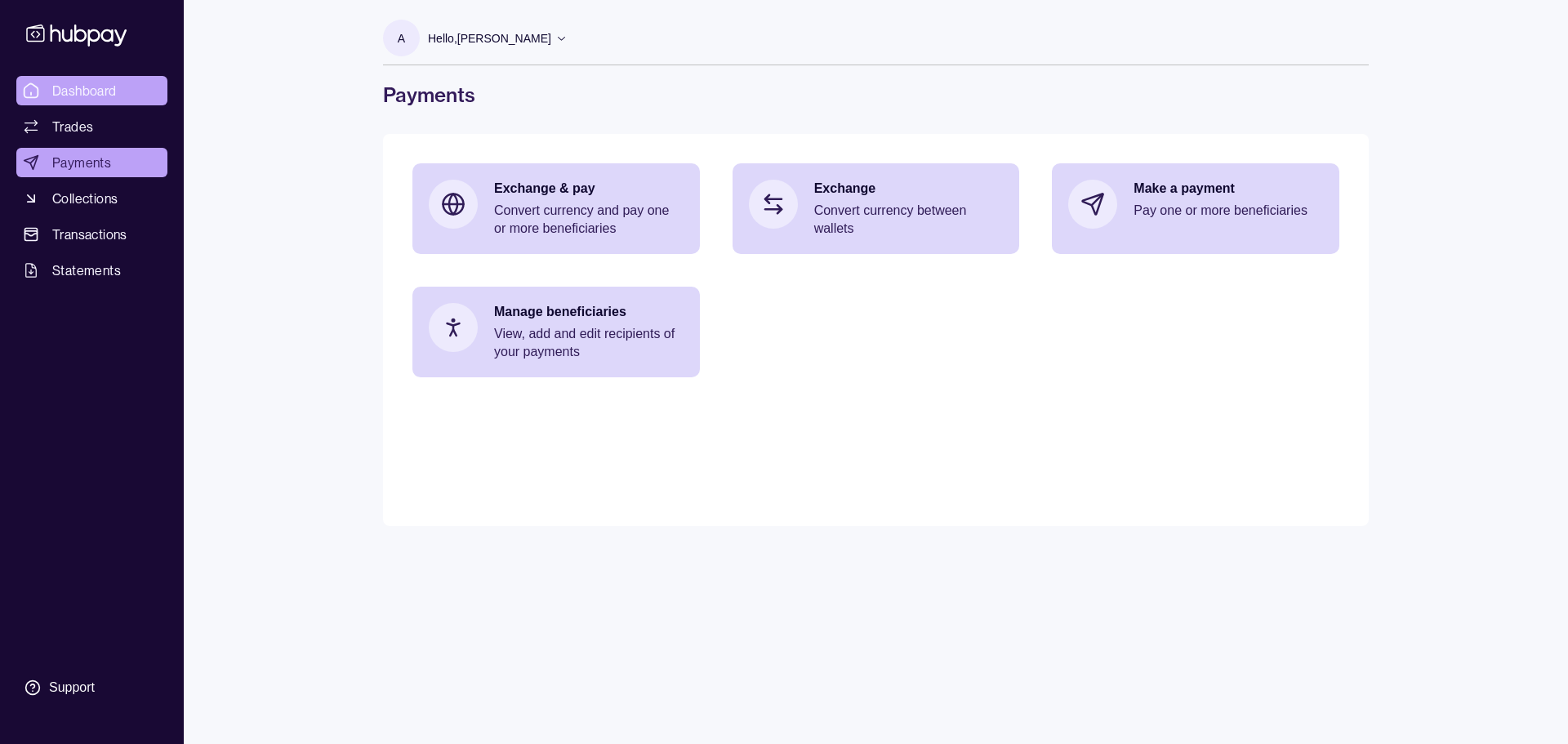
click at [88, 97] on span "Dashboard" at bounding box center [84, 91] width 65 height 19
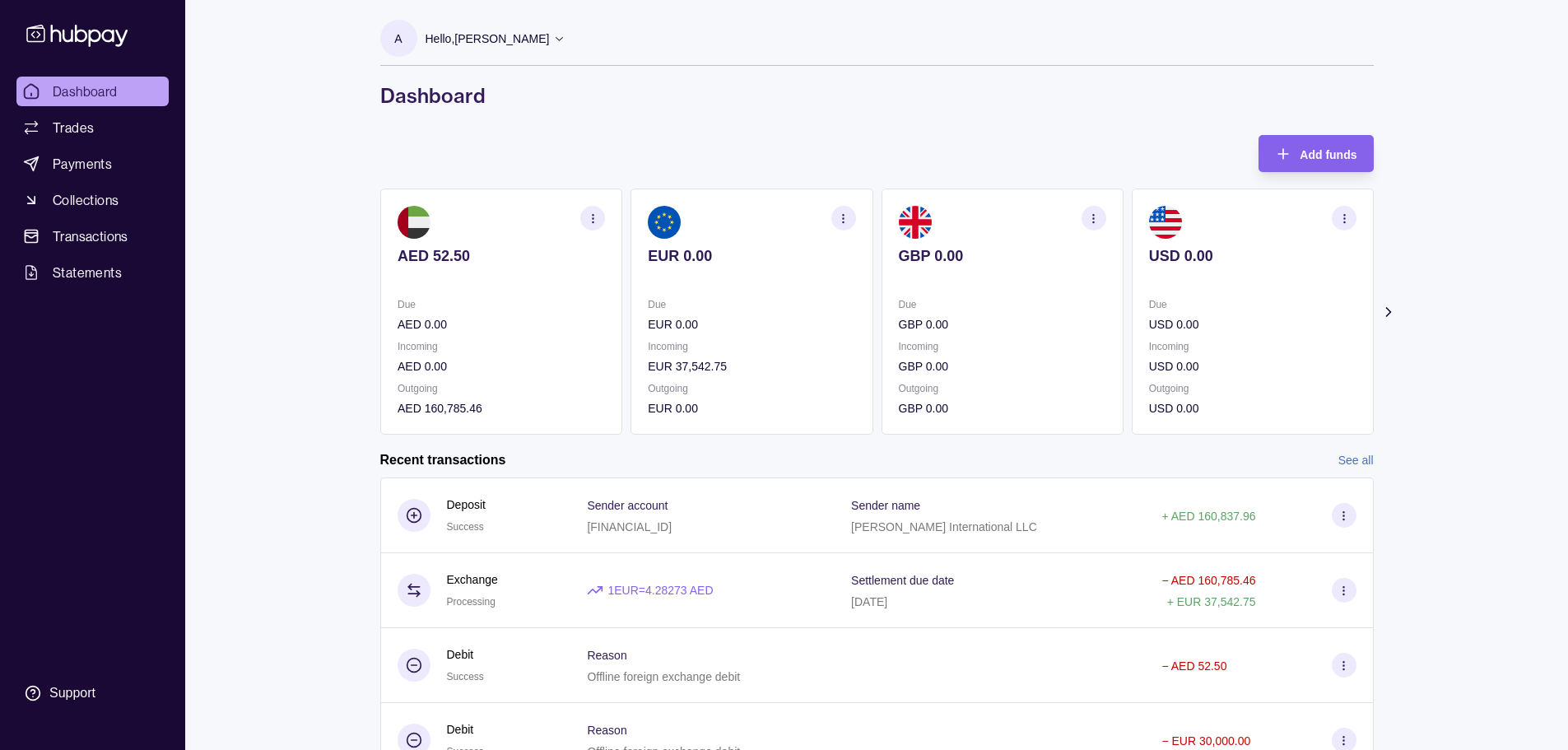
click at [513, 26] on div "Hello, [PERSON_NAME]" at bounding box center [495, 38] width 140 height 34
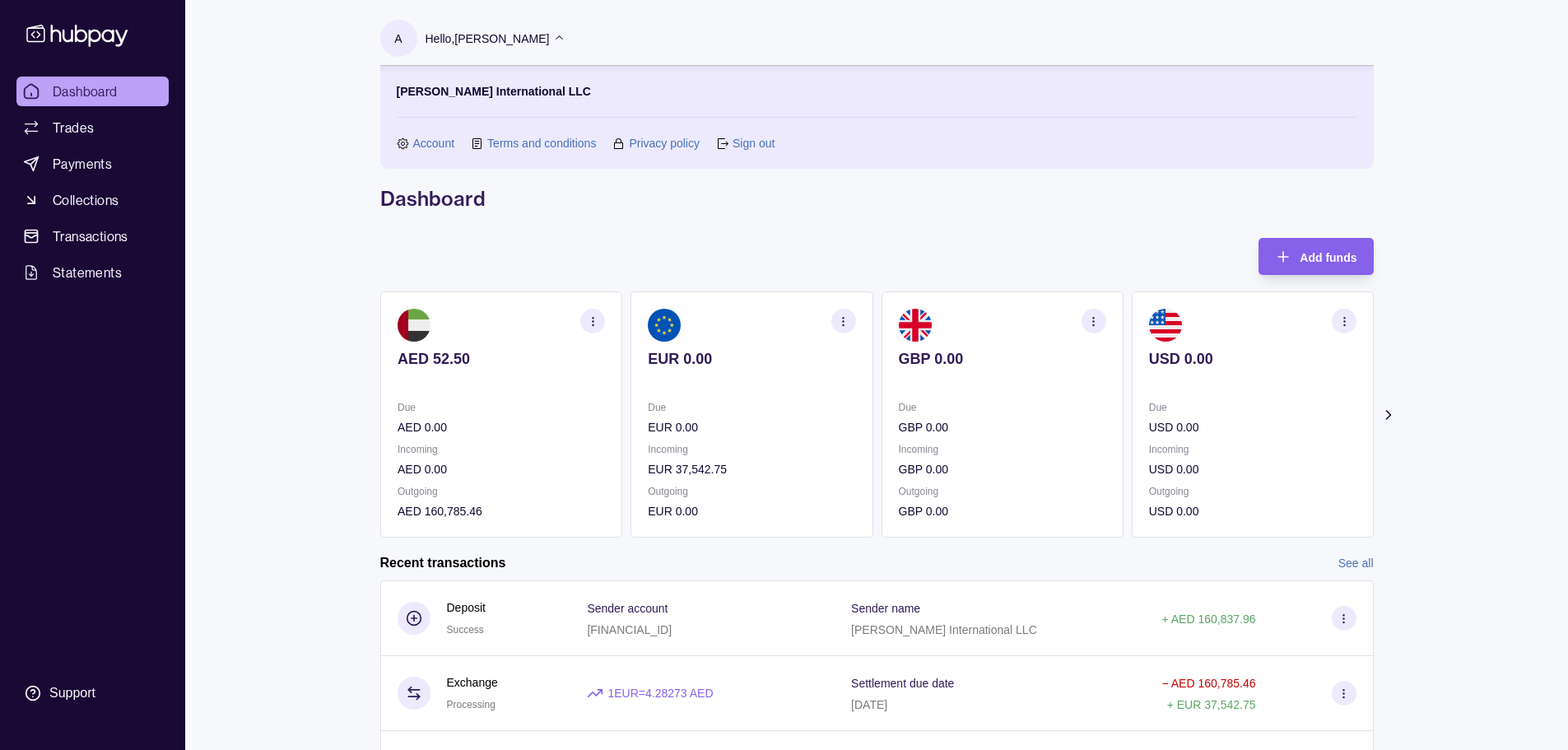
click at [1500, 135] on div "Dashboard Trades Payments Collections Transactions Statements Support A Hello, …" at bounding box center [784, 504] width 1568 height 1008
click at [1517, 145] on div "Dashboard Trades Payments Collections Transactions Statements Support A Hello, …" at bounding box center [784, 504] width 1568 height 1008
click at [741, 137] on link "Sign out" at bounding box center [753, 143] width 42 height 19
